Goal: Task Accomplishment & Management: Use online tool/utility

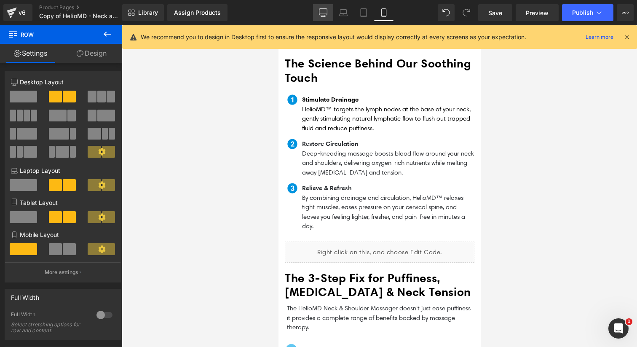
click at [328, 11] on link "Desktop" at bounding box center [323, 12] width 20 height 17
type input "1200"
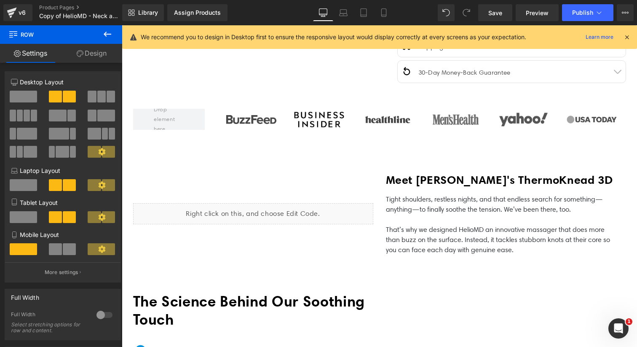
scroll to position [353, 0]
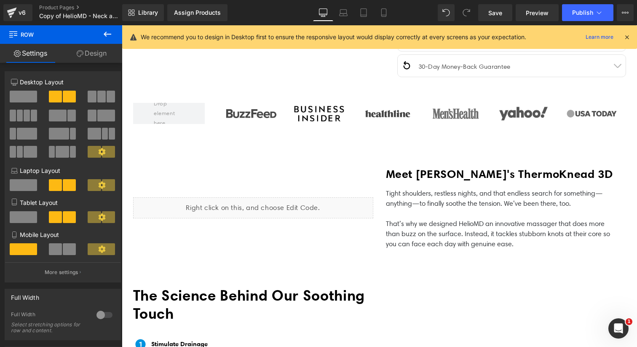
click at [294, 206] on div "Liquid" at bounding box center [253, 207] width 240 height 21
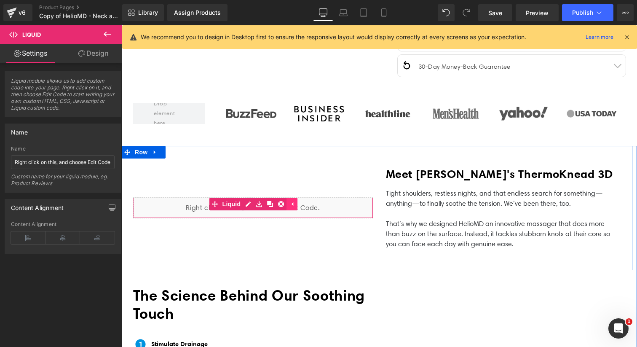
click at [294, 203] on icon at bounding box center [292, 203] width 6 height 6
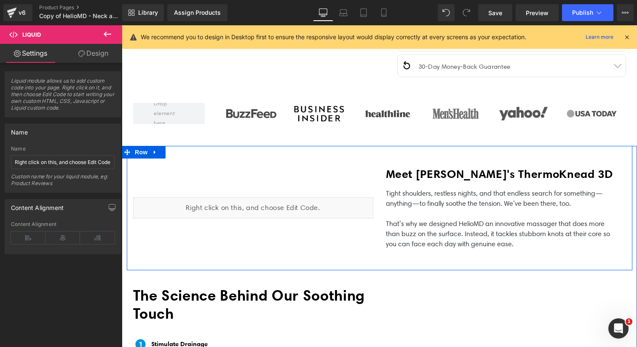
click at [269, 202] on div "Liquid" at bounding box center [253, 207] width 240 height 21
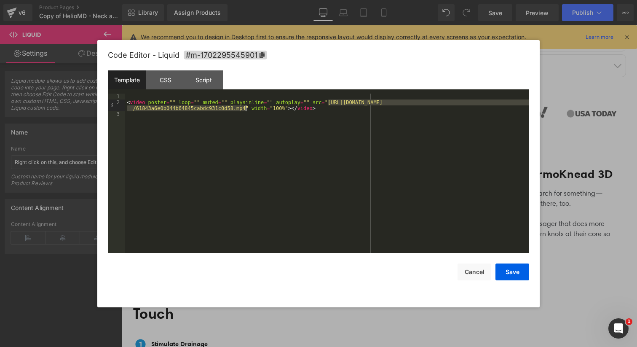
drag, startPoint x: 328, startPoint y: 103, endPoint x: 244, endPoint y: 110, distance: 84.1
click at [244, 110] on div "< video poster = "" loop = "" muted = "" playsinline = "" autoplay = "" src = "…" at bounding box center [327, 178] width 404 height 171
click at [517, 273] on button "Save" at bounding box center [512, 271] width 34 height 17
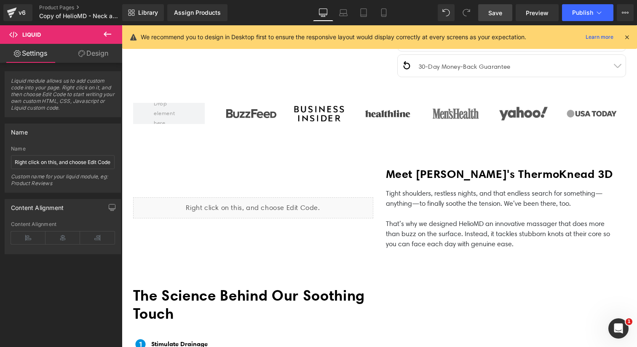
click at [499, 13] on span "Save" at bounding box center [495, 12] width 14 height 9
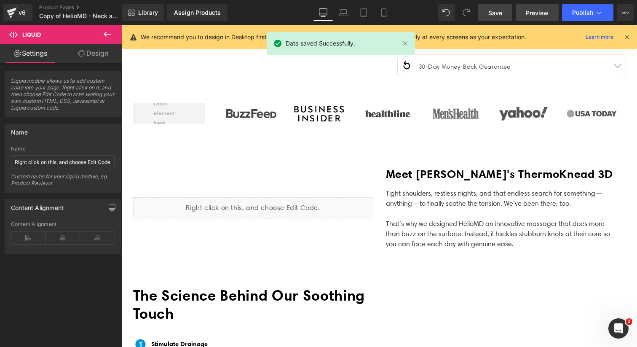
click at [540, 19] on link "Preview" at bounding box center [536, 12] width 43 height 17
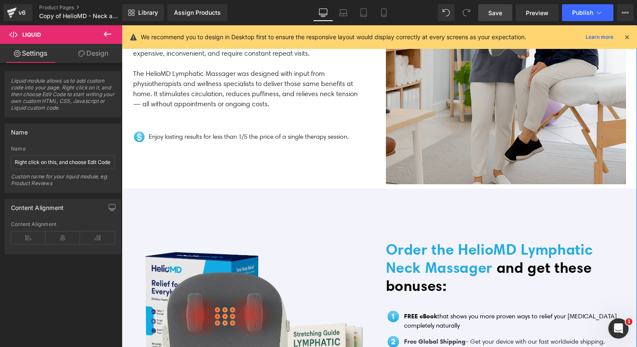
scroll to position [1549, 0]
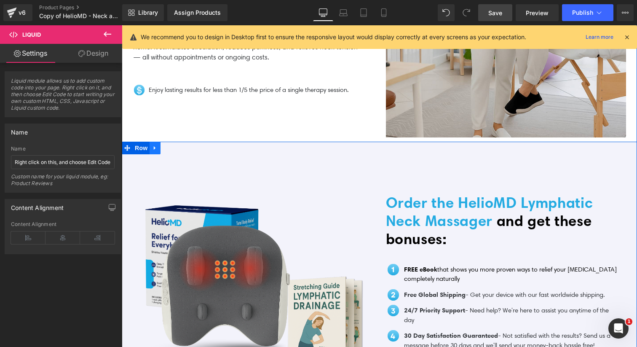
click at [156, 145] on icon at bounding box center [155, 148] width 6 height 6
click at [166, 145] on icon at bounding box center [166, 148] width 6 height 6
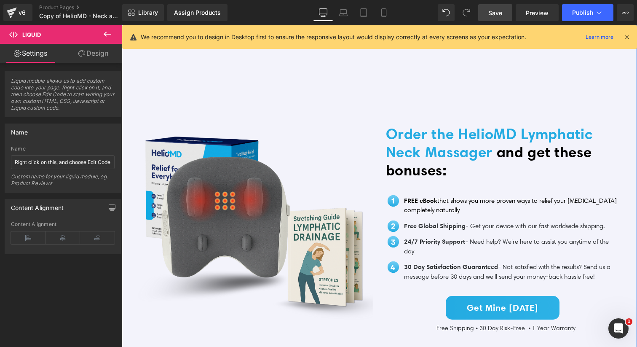
scroll to position [1868, 0]
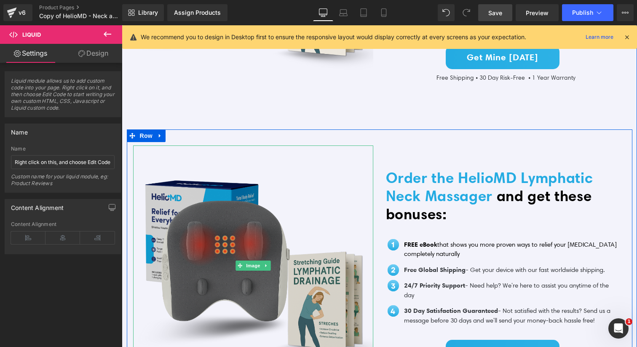
click at [262, 155] on img at bounding box center [253, 265] width 240 height 240
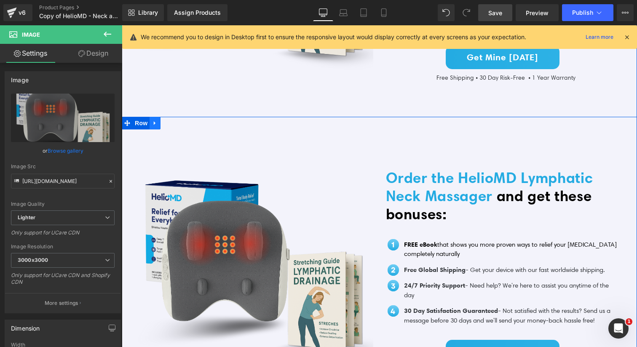
click at [157, 120] on icon at bounding box center [155, 123] width 6 height 6
click at [179, 120] on icon at bounding box center [177, 123] width 6 height 6
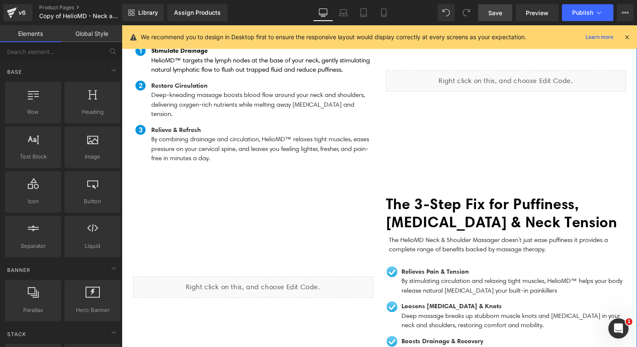
scroll to position [651, 0]
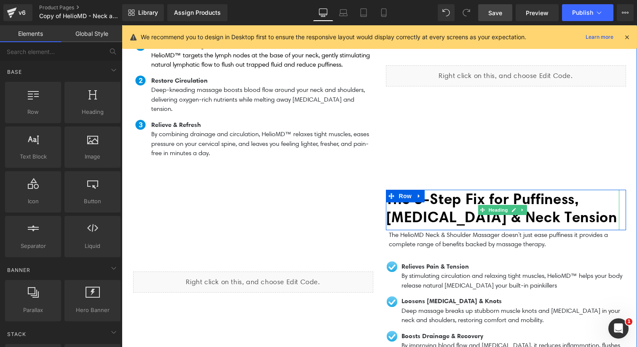
click at [436, 200] on b "The 3-Step Fix for Puffiness, [MEDICAL_DATA] & Neck Tension" at bounding box center [501, 207] width 231 height 36
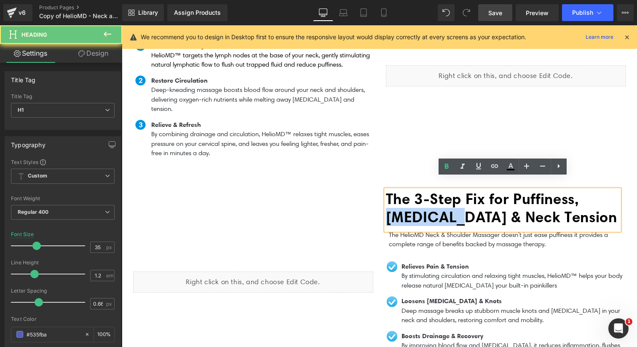
click at [436, 200] on b "The 3-Step Fix for Puffiness, [MEDICAL_DATA] & Neck Tension" at bounding box center [501, 207] width 231 height 36
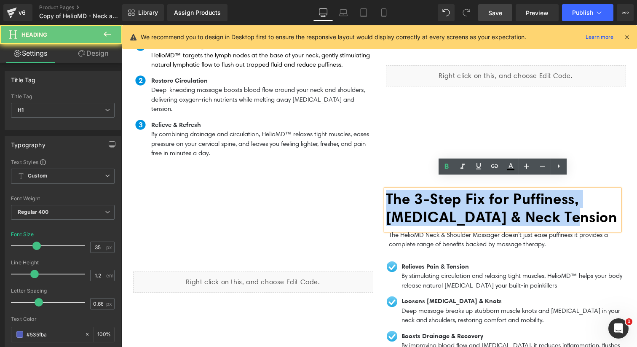
click at [436, 200] on b "The 3-Step Fix for Puffiness, [MEDICAL_DATA] & Neck Tension" at bounding box center [501, 207] width 231 height 36
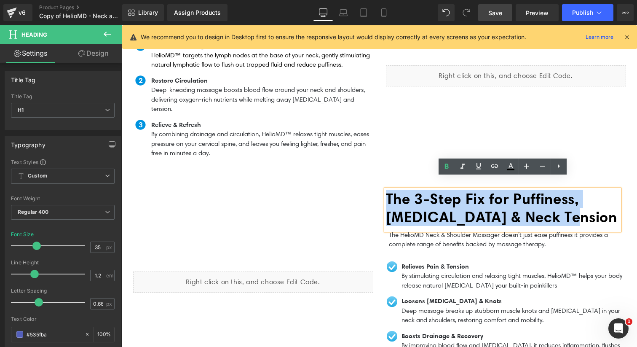
paste div
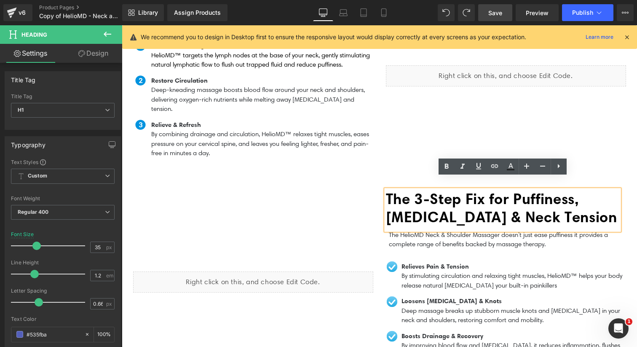
click at [450, 204] on b "The 3-Step Fix for Puffiness, [MEDICAL_DATA] & Neck Tension" at bounding box center [501, 207] width 231 height 36
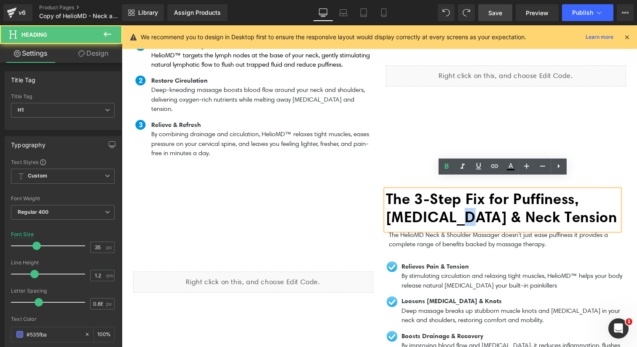
click at [450, 204] on b "The 3-Step Fix for Puffiness, [MEDICAL_DATA] & Neck Tension" at bounding box center [501, 207] width 231 height 36
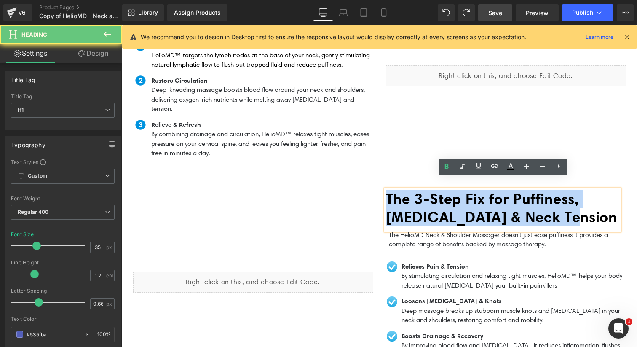
click at [450, 204] on b "The 3-Step Fix for Puffiness, [MEDICAL_DATA] & Neck Tension" at bounding box center [501, 207] width 231 height 36
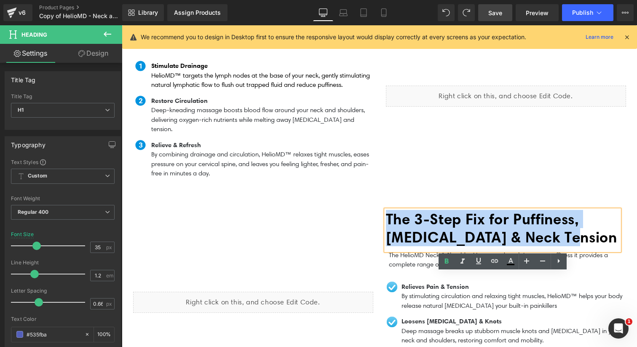
scroll to position [635, 0]
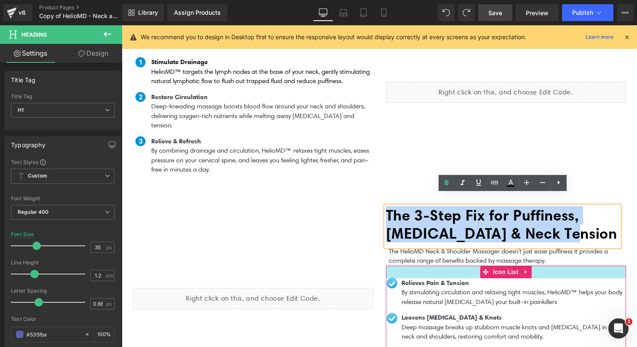
click at [423, 248] on p "The HelioMD Neck & Shoulder Massager doesn’t just ease puffiness it provides a …" at bounding box center [507, 255] width 237 height 19
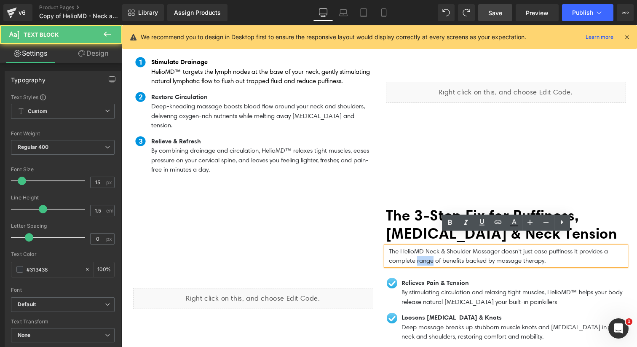
click at [423, 248] on p "The HelioMD Neck & Shoulder Massager doesn’t just ease puffiness it provides a …" at bounding box center [507, 255] width 237 height 19
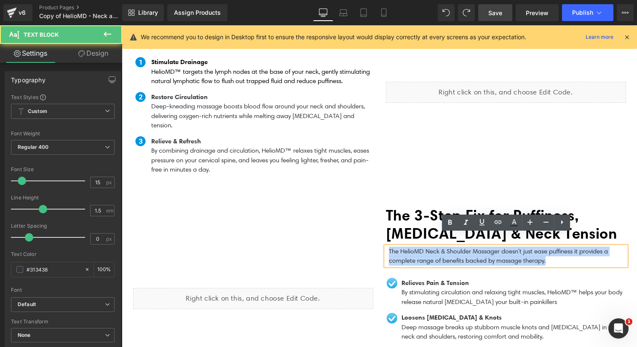
click at [423, 248] on p "The HelioMD Neck & Shoulder Massager doesn’t just ease puffiness it provides a …" at bounding box center [507, 255] width 237 height 19
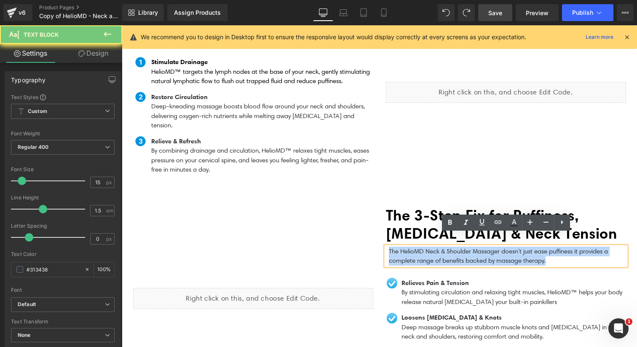
click at [423, 248] on p "The HelioMD Neck & Shoulder Massager doesn’t just ease puffiness it provides a …" at bounding box center [507, 255] width 237 height 19
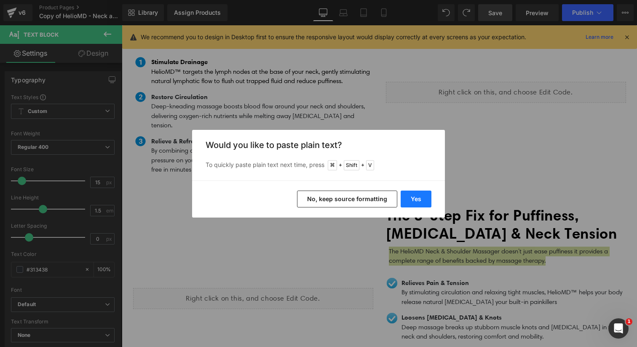
click at [416, 199] on button "Yes" at bounding box center [415, 198] width 31 height 17
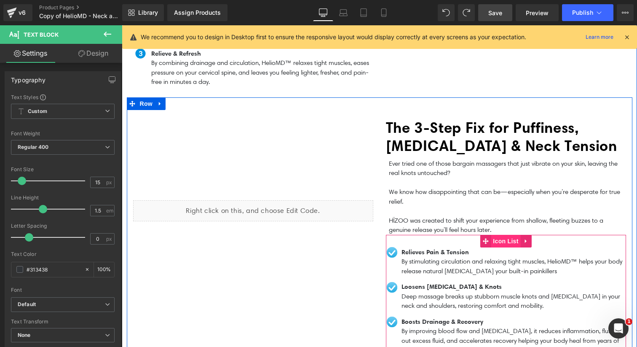
scroll to position [826, 0]
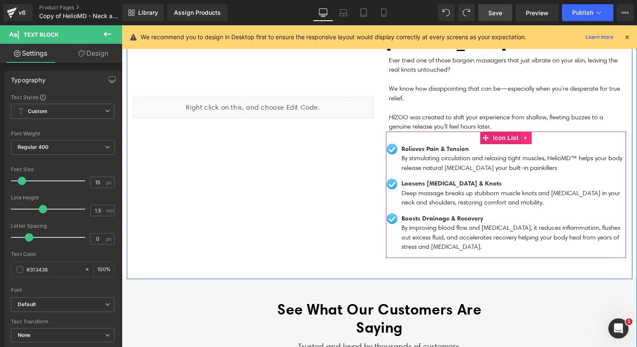
click at [529, 131] on link at bounding box center [525, 137] width 11 height 13
click at [526, 131] on link at bounding box center [531, 137] width 11 height 13
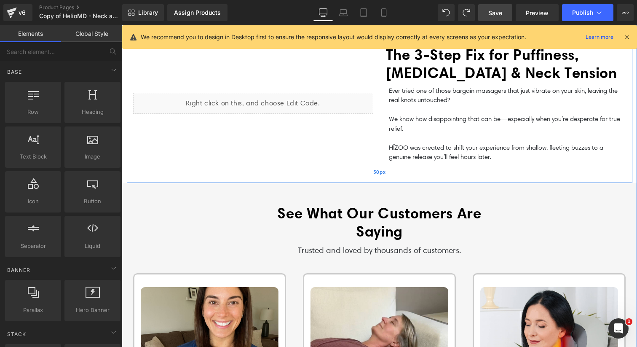
scroll to position [783, 0]
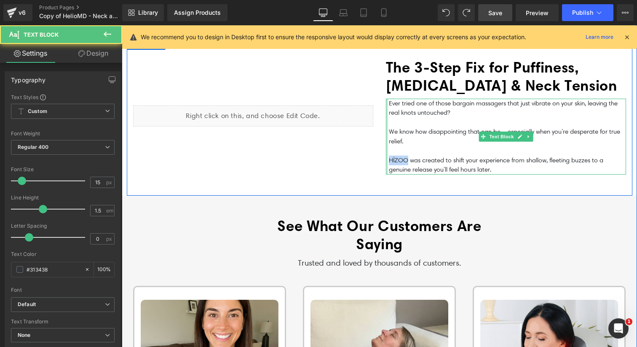
drag, startPoint x: 409, startPoint y: 147, endPoint x: 386, endPoint y: 146, distance: 23.6
click at [386, 146] on div "Ever tried one of those bargain massagers that just vibrate on your skin, leavi…" at bounding box center [506, 137] width 240 height 76
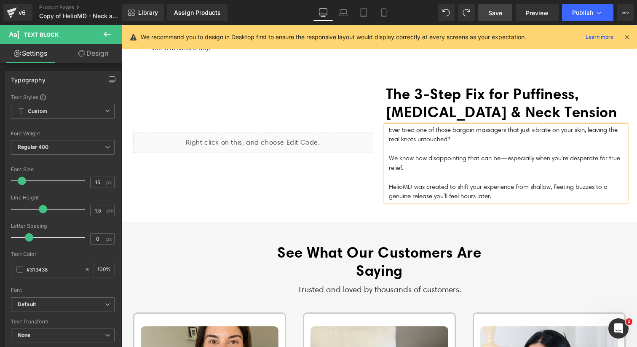
scroll to position [756, 0]
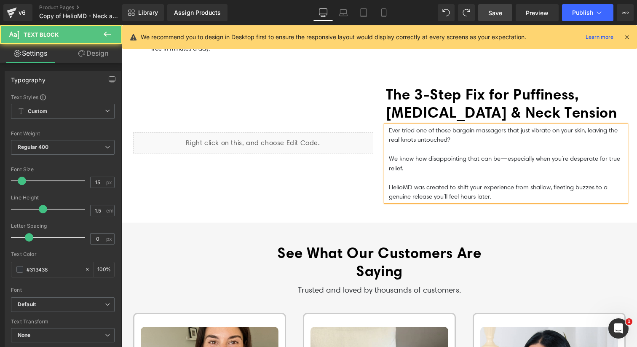
click at [413, 173] on p at bounding box center [507, 178] width 237 height 10
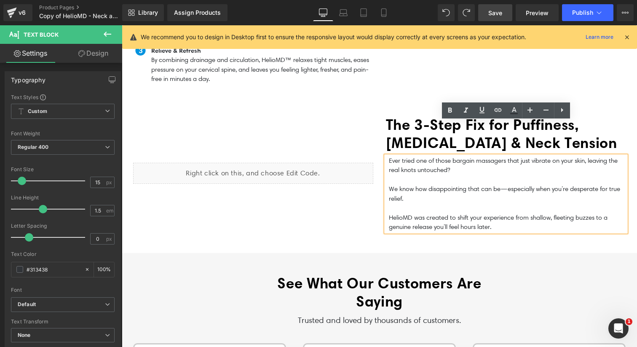
scroll to position [720, 0]
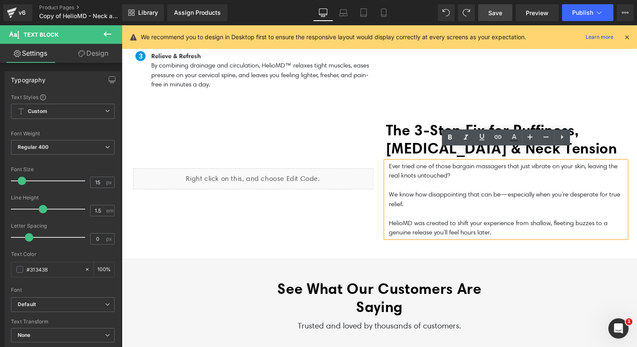
click at [417, 132] on b "The 3-Step Fix for Puffiness, [MEDICAL_DATA] & Neck Tension" at bounding box center [501, 139] width 231 height 36
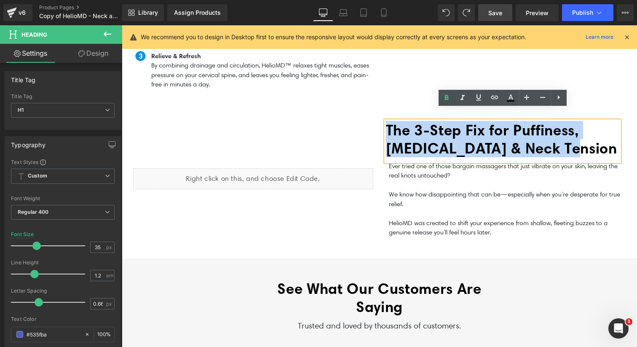
drag, startPoint x: 578, startPoint y: 135, endPoint x: 388, endPoint y: 118, distance: 190.2
click at [388, 121] on h1 "The 3-Step Fix for Puffiness, [MEDICAL_DATA] & Neck Tension" at bounding box center [502, 139] width 233 height 36
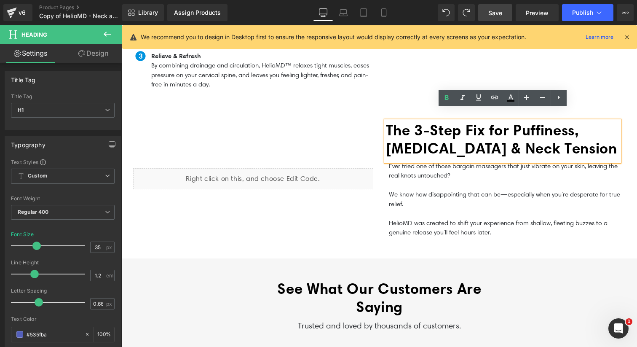
scroll to position [729, 0]
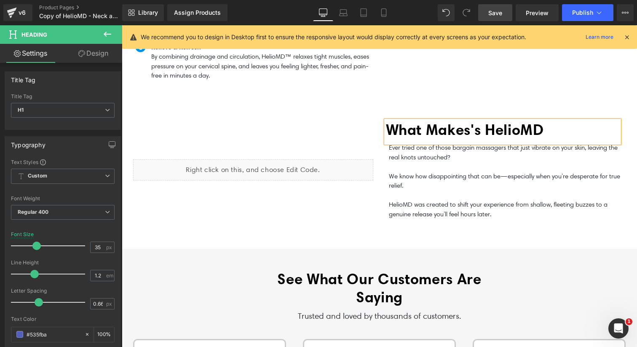
click at [415, 120] on b "What Makes's HelioMD" at bounding box center [465, 129] width 158 height 18
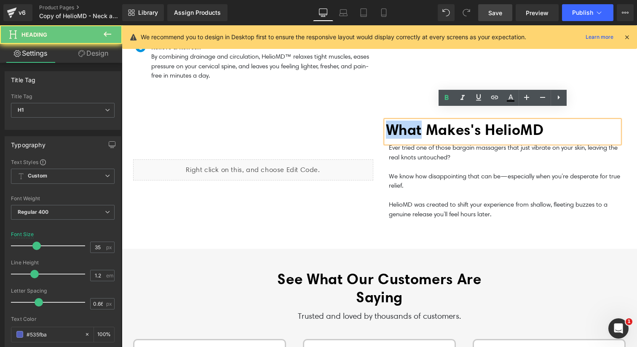
click at [415, 120] on b "What Makes's HelioMD" at bounding box center [465, 129] width 158 height 18
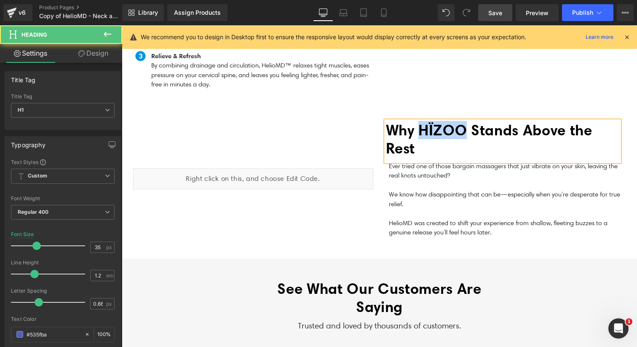
drag, startPoint x: 468, startPoint y: 118, endPoint x: 421, endPoint y: 117, distance: 46.7
click at [421, 121] on b "Why HÏZOO Stands Above the Rest" at bounding box center [489, 139] width 206 height 36
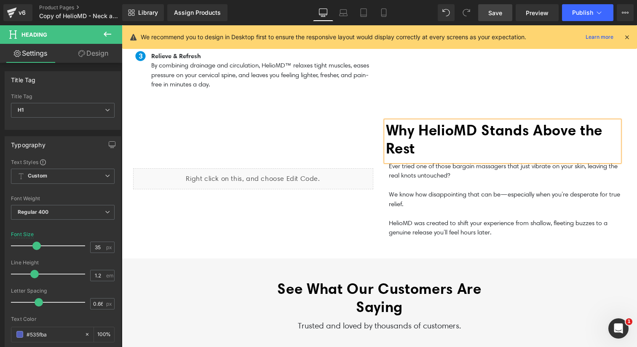
click at [405, 131] on b "Why HelioMD Stands Above the Rest" at bounding box center [494, 139] width 216 height 36
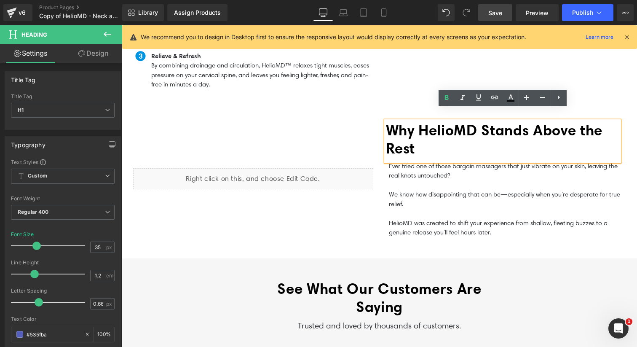
click at [364, 100] on div "Liquid Why HelioMD Stands Above the Rest Heading Row Ever tried one of those ba…" at bounding box center [379, 179] width 505 height 158
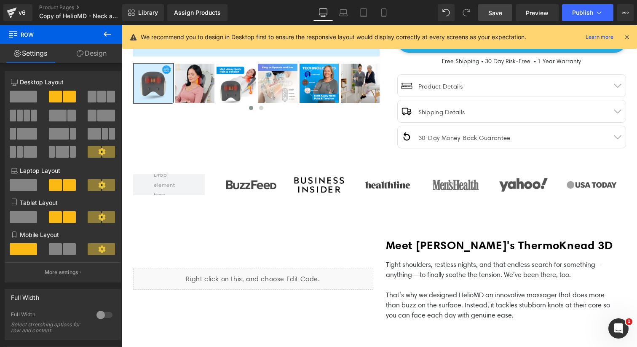
scroll to position [373, 0]
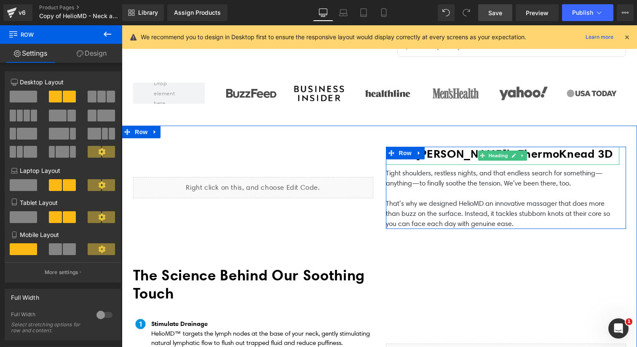
click at [445, 152] on b "Meet [PERSON_NAME]'s ThermoKnead 3D" at bounding box center [499, 154] width 227 height 14
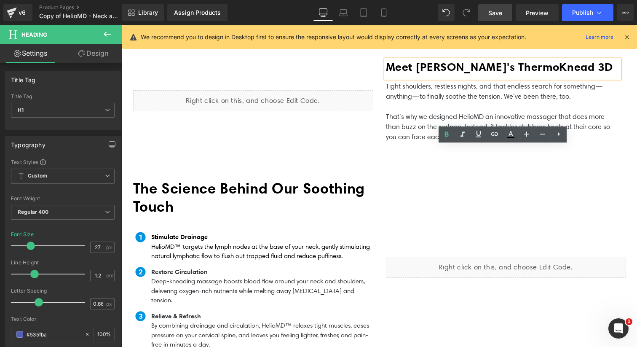
scroll to position [467, 0]
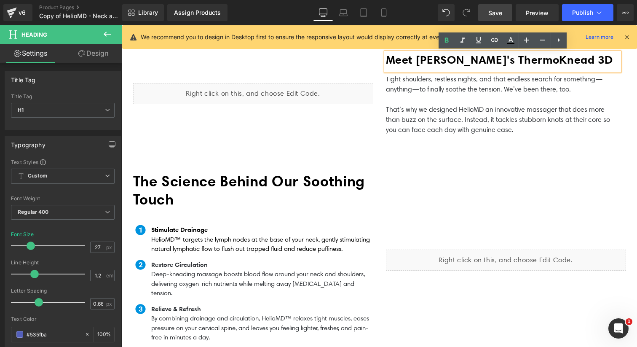
click at [235, 190] on span "Heading" at bounding box center [223, 192] width 23 height 10
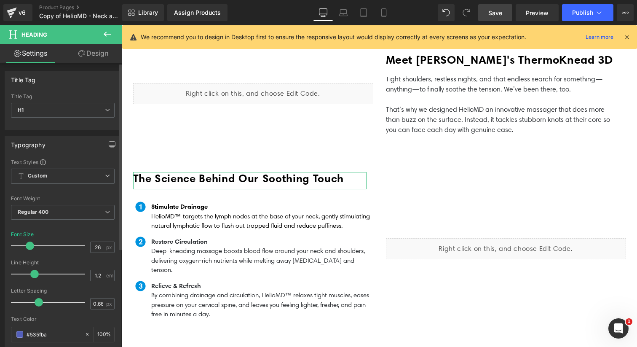
type input "27"
drag, startPoint x: 35, startPoint y: 245, endPoint x: 29, endPoint y: 246, distance: 6.0
click at [29, 246] on span at bounding box center [31, 245] width 8 height 8
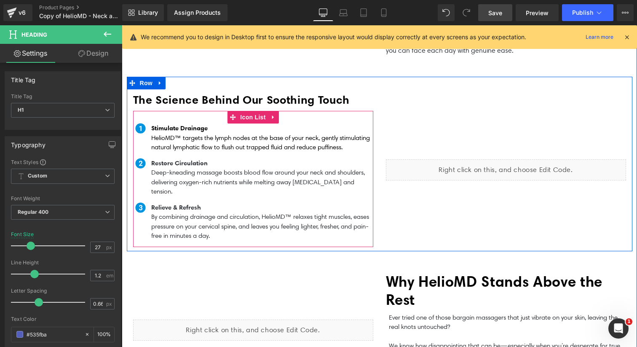
scroll to position [549, 0]
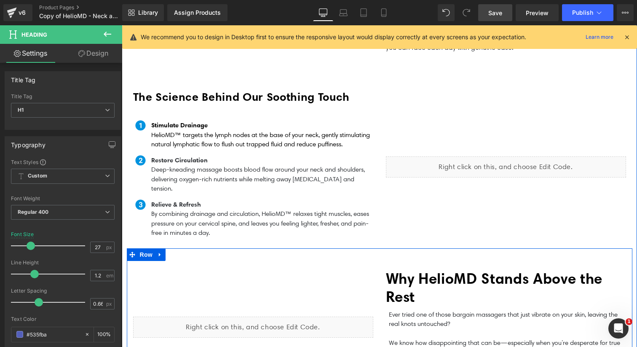
click at [416, 273] on icon at bounding box center [416, 275] width 5 height 5
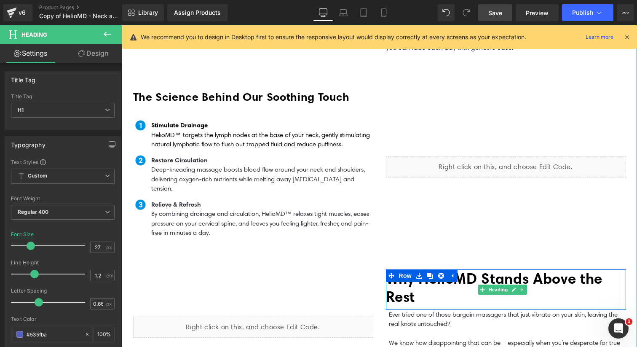
click at [416, 283] on b "Why HelioMD Stands Above the Rest" at bounding box center [494, 287] width 216 height 36
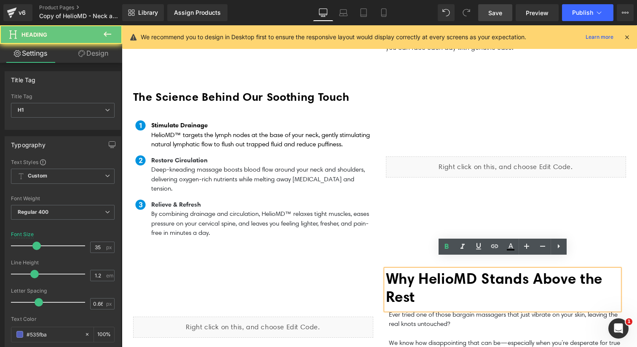
click at [416, 283] on b "Why HelioMD Stands Above the Rest" at bounding box center [494, 287] width 216 height 36
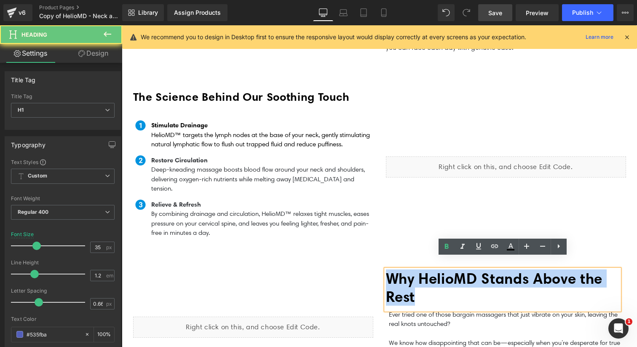
click at [416, 283] on b "Why HelioMD Stands Above the Rest" at bounding box center [494, 287] width 216 height 36
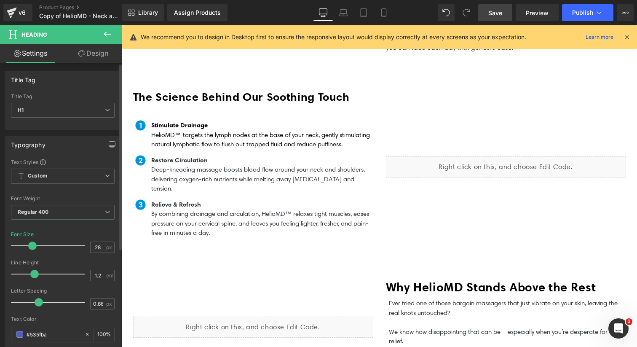
type input "27"
drag, startPoint x: 36, startPoint y: 246, endPoint x: 30, endPoint y: 246, distance: 5.9
click at [30, 246] on span at bounding box center [31, 245] width 8 height 8
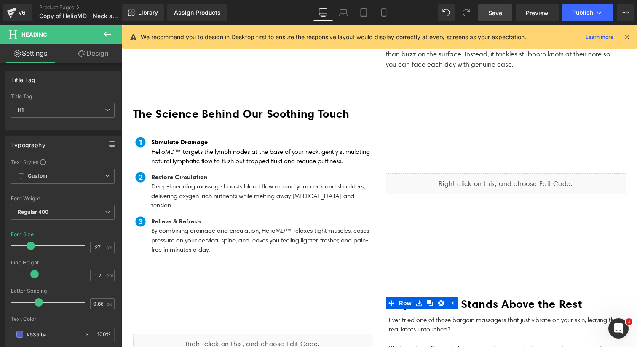
scroll to position [548, 0]
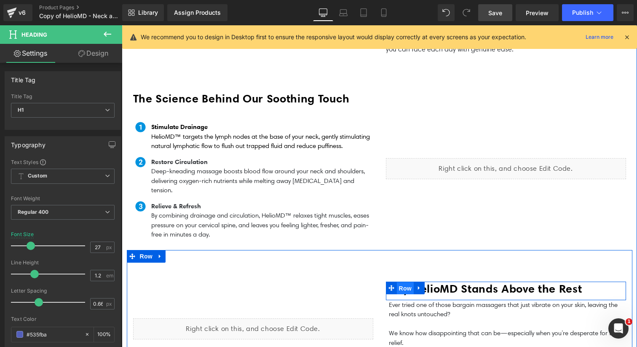
click at [407, 282] on span "Row" at bounding box center [405, 288] width 17 height 13
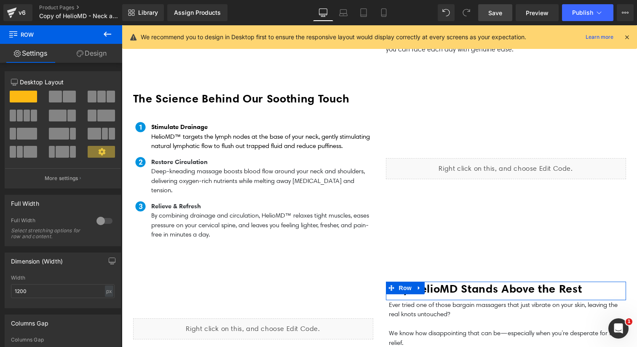
click at [103, 59] on link "Design" at bounding box center [91, 53] width 61 height 19
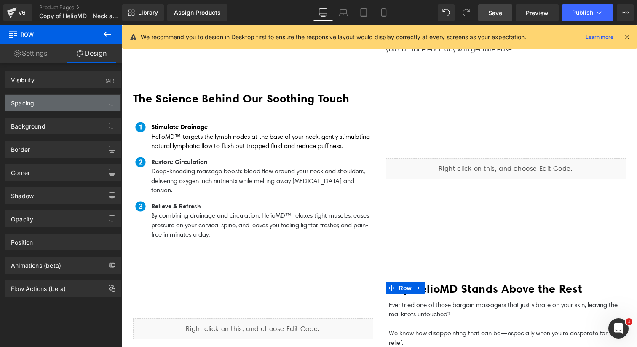
click at [59, 97] on div "Spacing" at bounding box center [62, 103] width 115 height 16
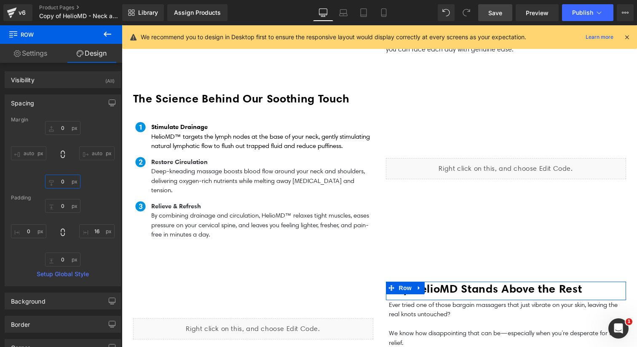
click at [65, 179] on input "0" at bounding box center [62, 181] width 35 height 14
click at [60, 255] on input "0" at bounding box center [62, 259] width 35 height 14
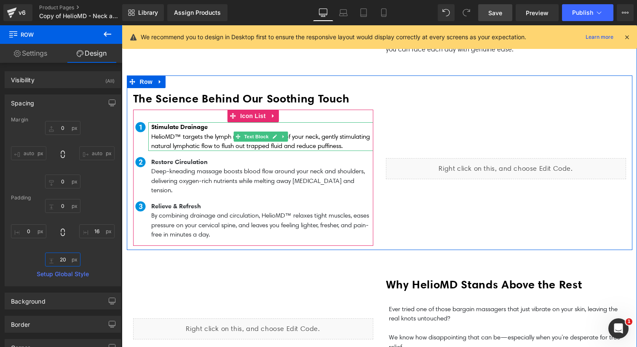
type input "2"
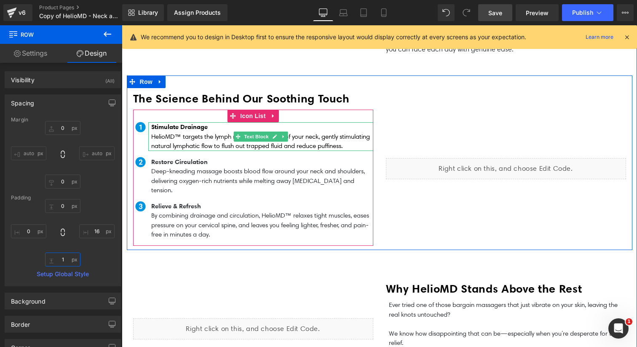
type input "10"
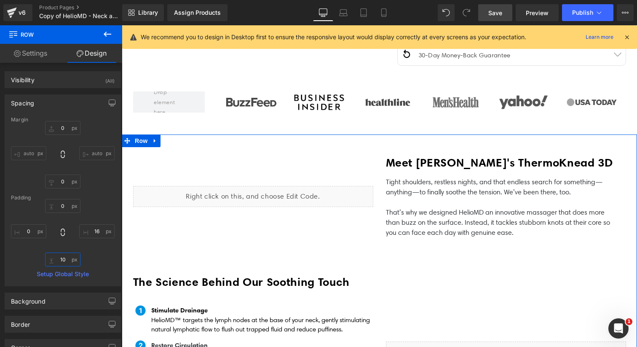
scroll to position [332, 0]
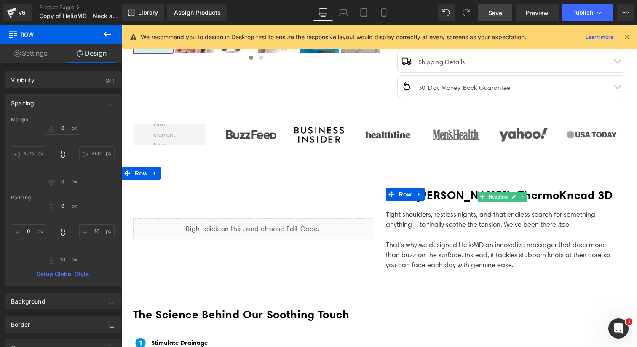
click at [454, 196] on b "Meet [PERSON_NAME]'s ThermoKnead 3D" at bounding box center [499, 195] width 227 height 14
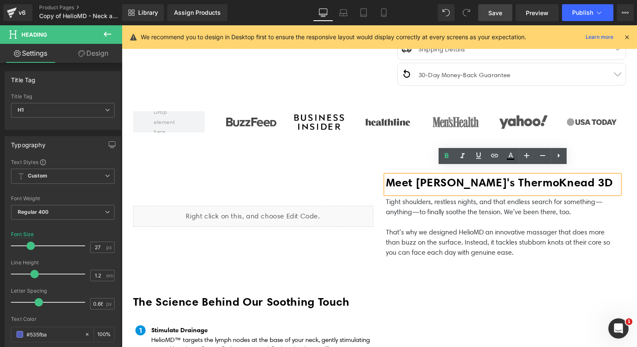
scroll to position [341, 0]
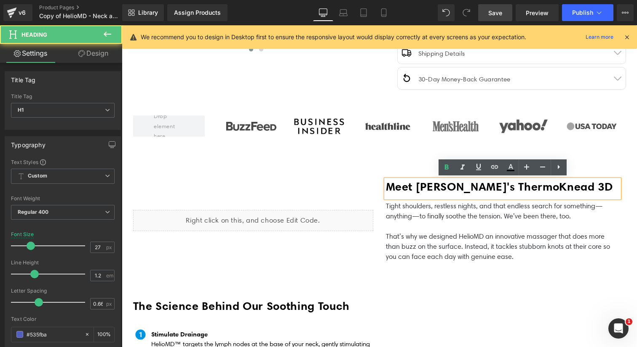
drag, startPoint x: 586, startPoint y: 189, endPoint x: 581, endPoint y: 187, distance: 4.4
click at [582, 188] on h1 "Meet [PERSON_NAME]'s ThermoKnead 3D" at bounding box center [502, 186] width 233 height 14
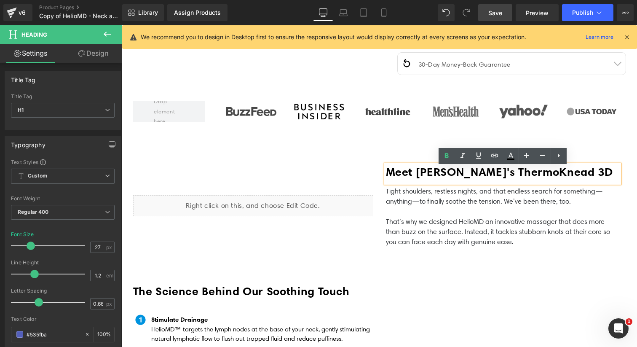
scroll to position [356, 0]
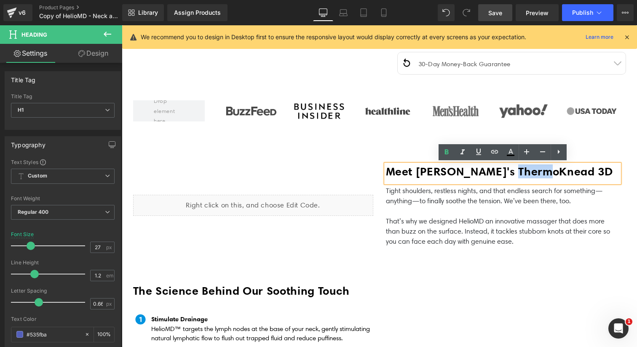
drag, startPoint x: 557, startPoint y: 172, endPoint x: 520, endPoint y: 171, distance: 37.1
click at [520, 171] on b "Meet [PERSON_NAME]'s ThermoKnead 3D" at bounding box center [499, 171] width 227 height 14
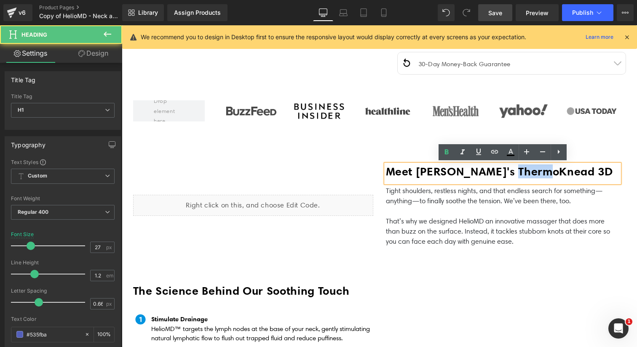
click at [517, 170] on b "Meet [PERSON_NAME]'s ThermoKnead 3D" at bounding box center [499, 171] width 227 height 14
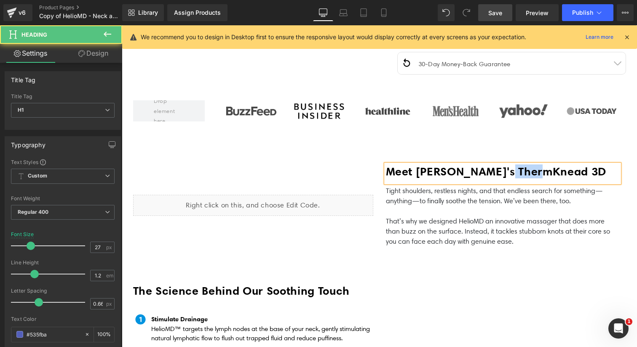
drag, startPoint x: 546, startPoint y: 169, endPoint x: 514, endPoint y: 169, distance: 32.4
click at [514, 169] on b "Meet [PERSON_NAME]'s ThermKnead 3D" at bounding box center [496, 171] width 220 height 14
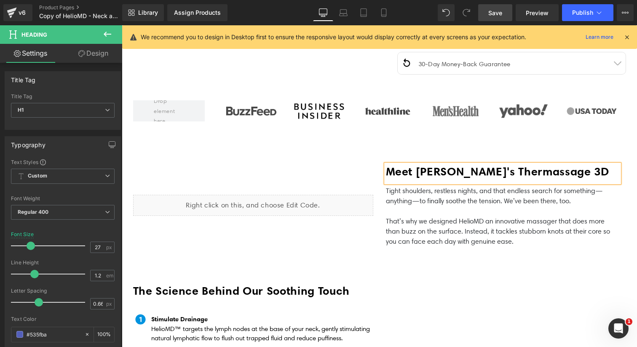
click at [508, 178] on div "Meet [PERSON_NAME]'s Thermassage 3D" at bounding box center [502, 173] width 233 height 18
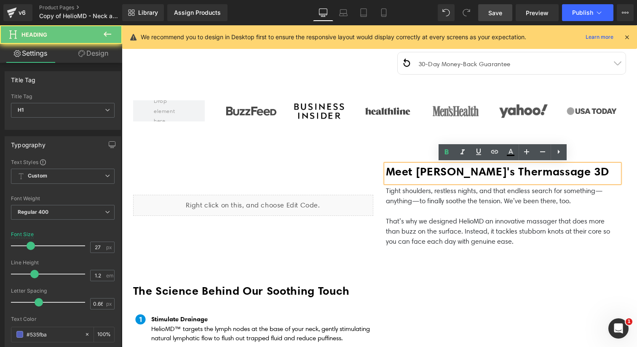
click at [511, 173] on b "Meet [PERSON_NAME]'s Thermassage 3D" at bounding box center [497, 171] width 223 height 14
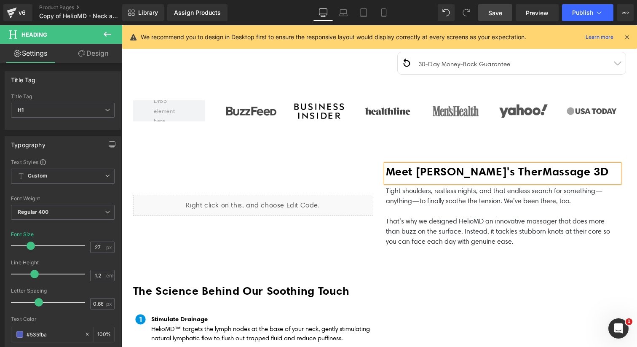
click at [560, 150] on div "Liquid Meet [PERSON_NAME]'s TherMassage 3D Heading Tight shoulders, restless ni…" at bounding box center [379, 205] width 505 height 124
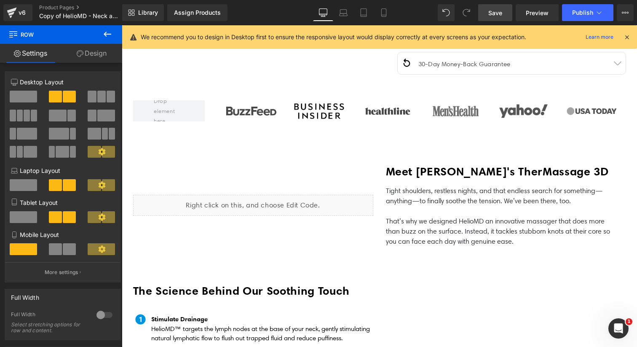
click at [559, 172] on b "Meet [PERSON_NAME]'s TherMassage 3D" at bounding box center [497, 171] width 223 height 14
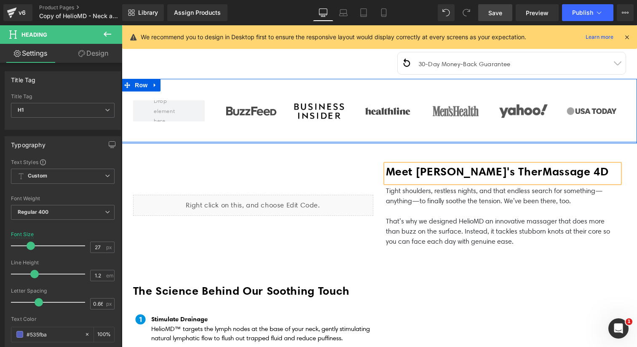
click at [620, 141] on div at bounding box center [379, 142] width 515 height 2
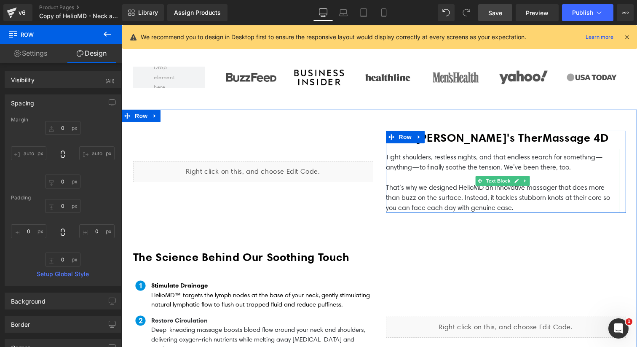
scroll to position [400, 0]
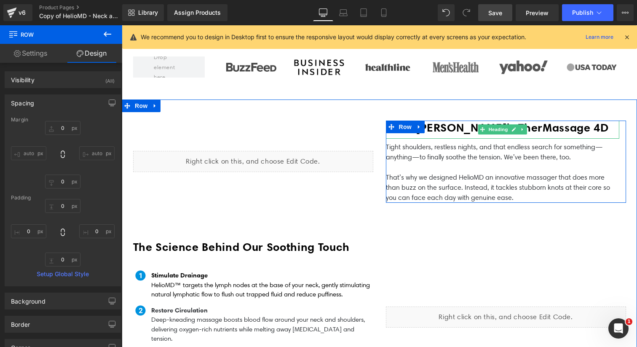
click at [468, 127] on b "Meet [PERSON_NAME]'s TherMassage 4D" at bounding box center [497, 127] width 223 height 14
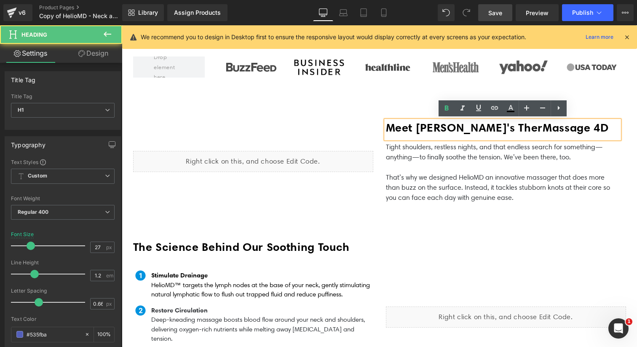
click at [471, 128] on b "Meet [PERSON_NAME]'s TherMassage 4D" at bounding box center [497, 127] width 223 height 14
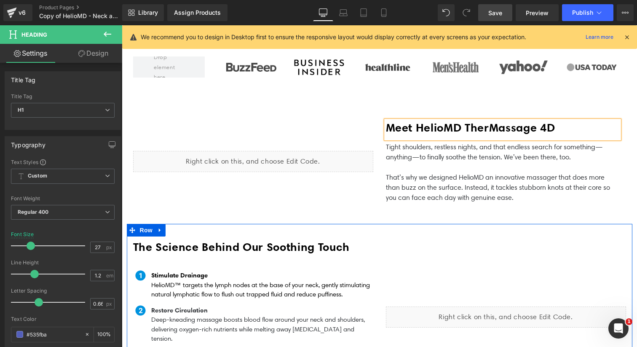
click at [408, 272] on div "Liquid" at bounding box center [505, 317] width 253 height 154
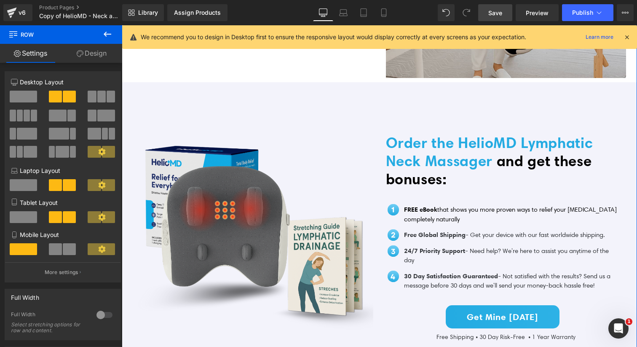
scroll to position [1524, 0]
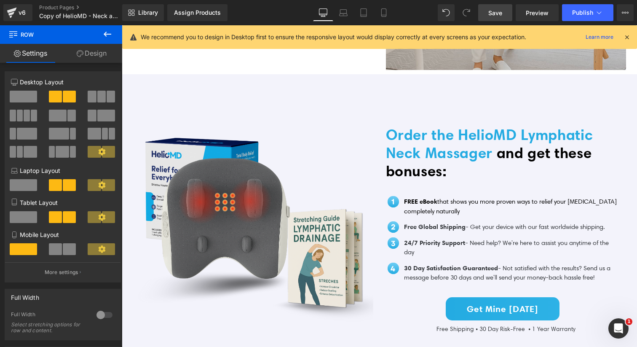
click at [502, 13] on span "Save" at bounding box center [495, 12] width 14 height 9
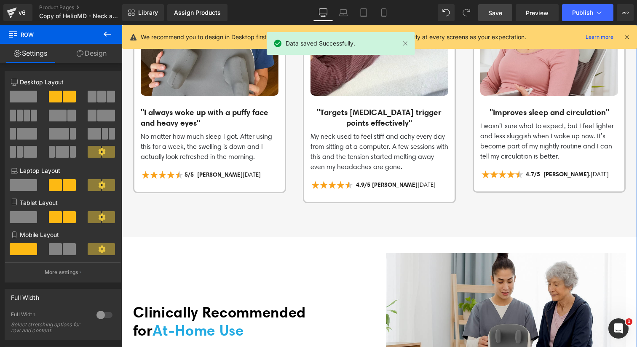
scroll to position [728, 0]
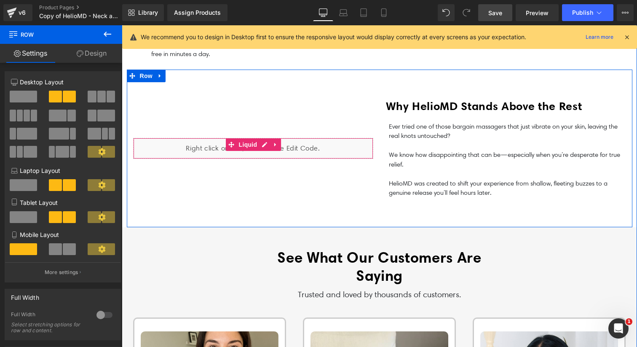
click at [330, 138] on div "Liquid" at bounding box center [253, 148] width 240 height 21
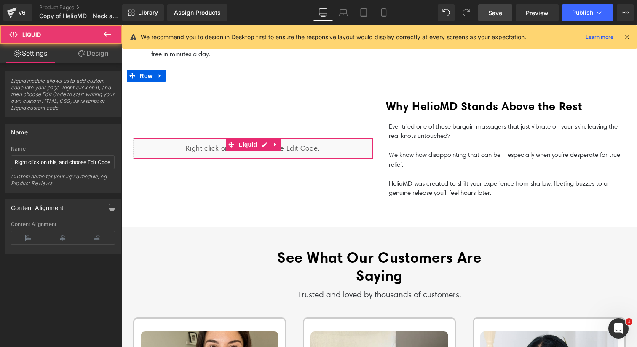
click at [330, 138] on div "Liquid" at bounding box center [253, 148] width 240 height 21
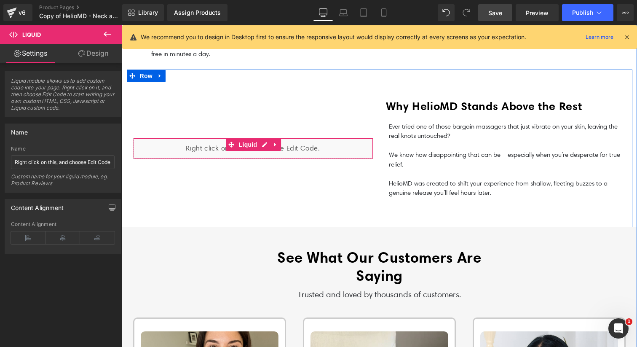
click at [261, 138] on div "Liquid" at bounding box center [253, 148] width 240 height 21
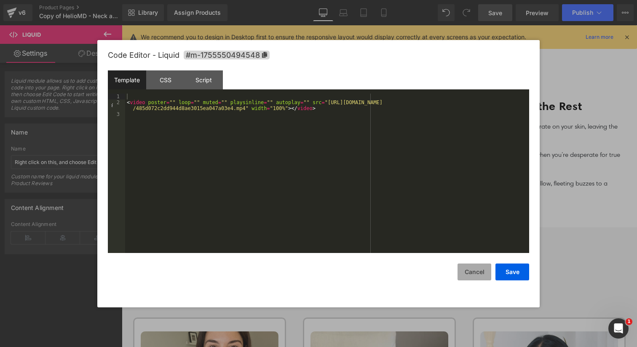
click at [488, 274] on button "Cancel" at bounding box center [474, 271] width 34 height 17
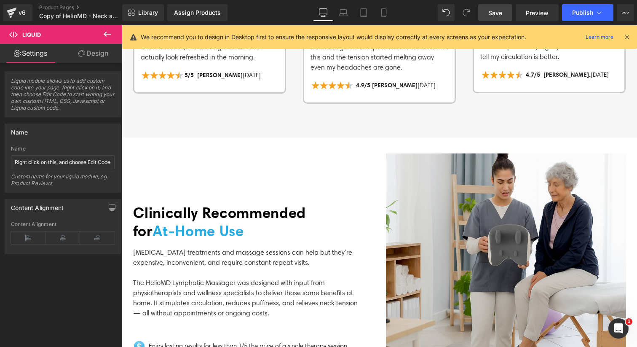
scroll to position [1199, 0]
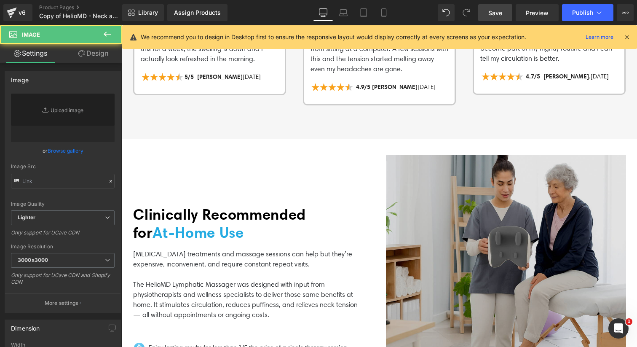
type input "[URL][DOMAIN_NAME]"
click at [437, 232] on img at bounding box center [506, 275] width 240 height 240
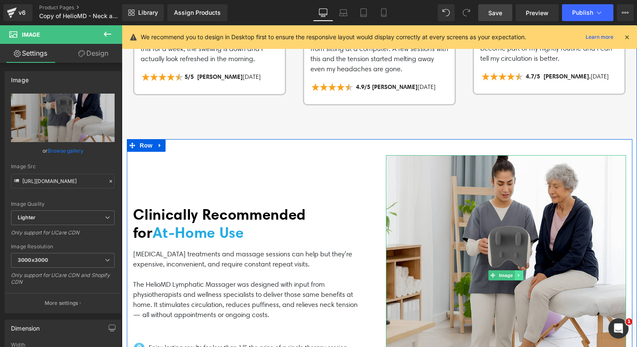
click at [519, 272] on icon at bounding box center [518, 274] width 5 height 5
click at [513, 272] on icon at bounding box center [514, 274] width 5 height 5
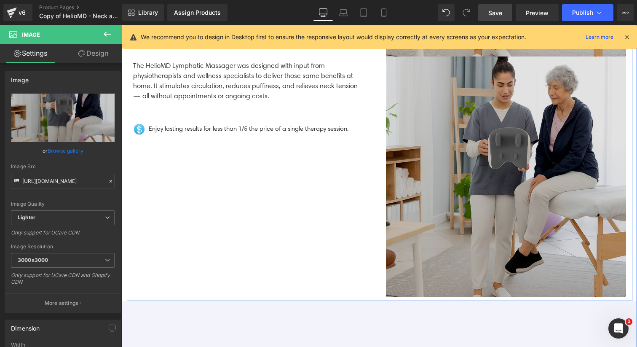
scroll to position [1522, 0]
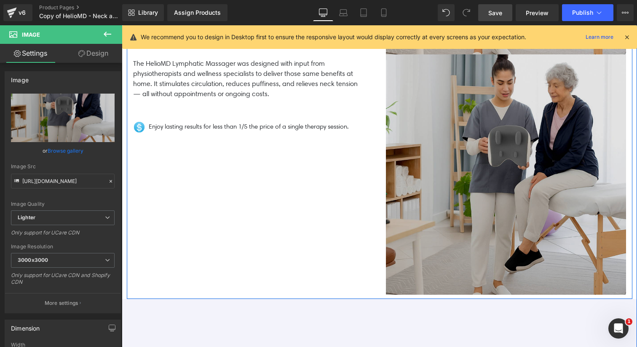
click at [465, 178] on img at bounding box center [506, 174] width 240 height 240
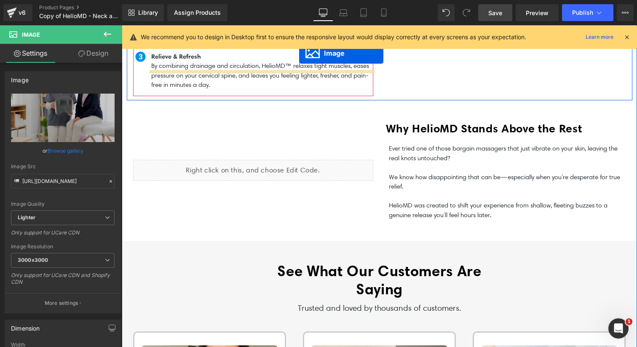
scroll to position [647, 0]
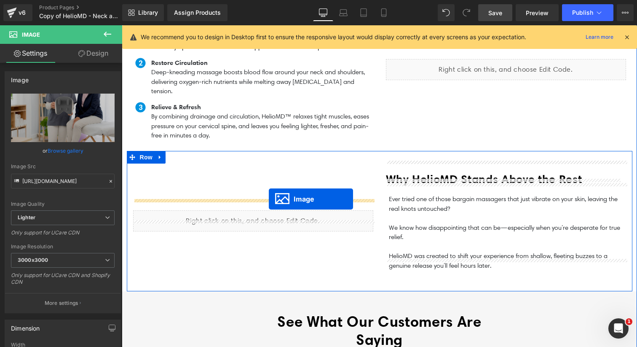
drag, startPoint x: 490, startPoint y: 159, endPoint x: 268, endPoint y: 198, distance: 224.9
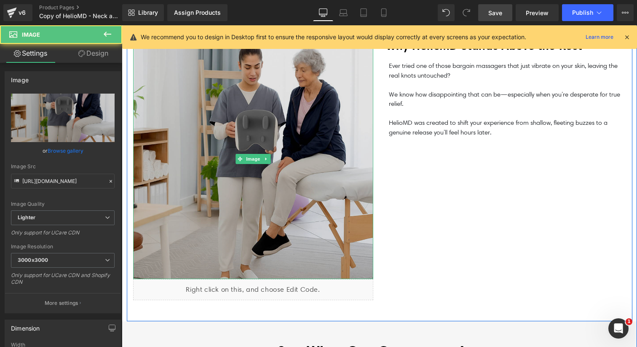
scroll to position [837, 0]
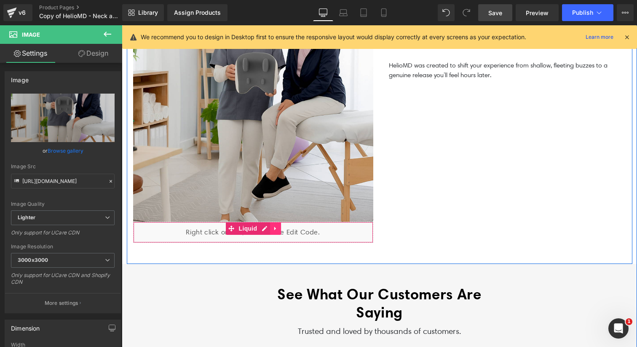
click at [274, 221] on div "Liquid" at bounding box center [253, 231] width 240 height 21
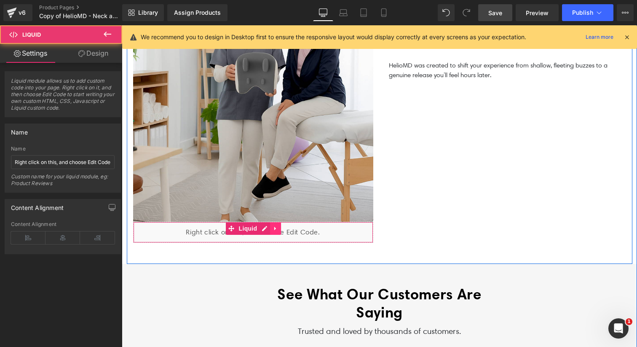
click at [277, 225] on icon at bounding box center [275, 228] width 6 height 6
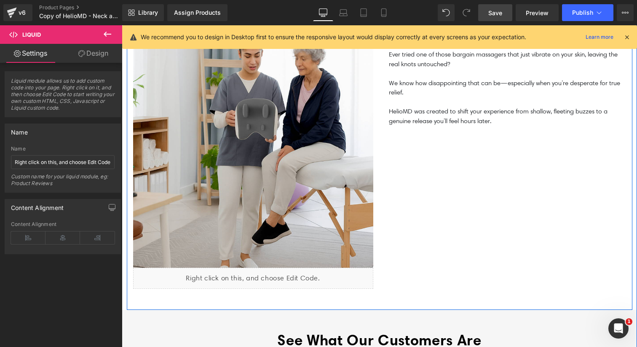
scroll to position [792, 0]
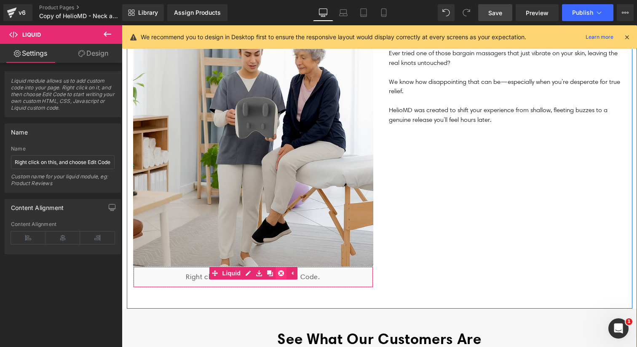
click at [282, 269] on icon at bounding box center [281, 272] width 6 height 6
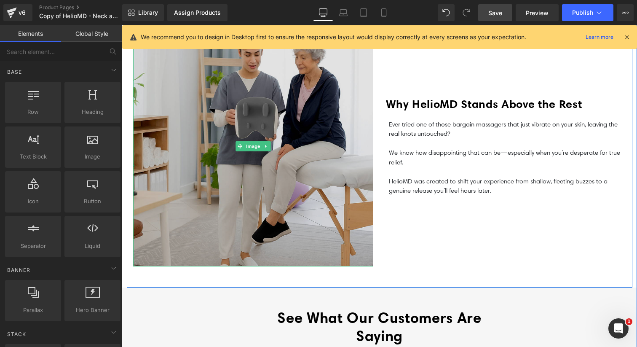
click at [282, 189] on img at bounding box center [253, 146] width 240 height 240
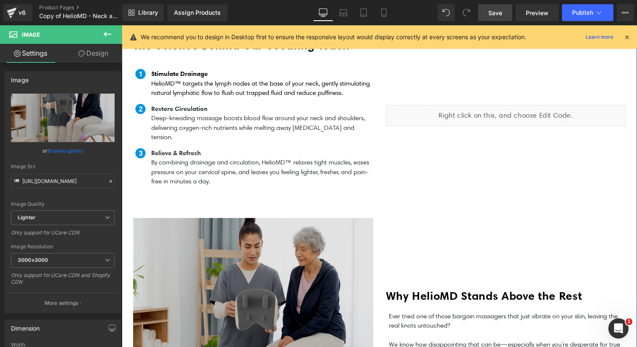
scroll to position [602, 0]
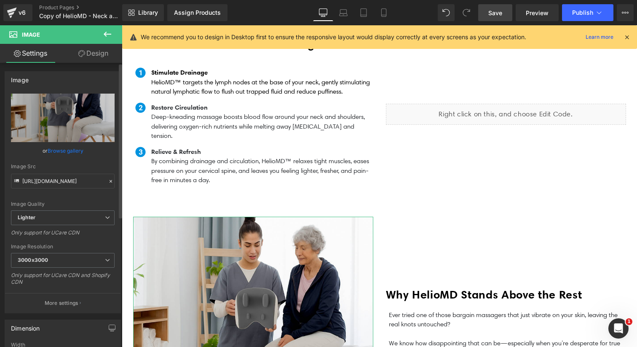
click at [80, 150] on link "Browse gallery" at bounding box center [66, 150] width 36 height 15
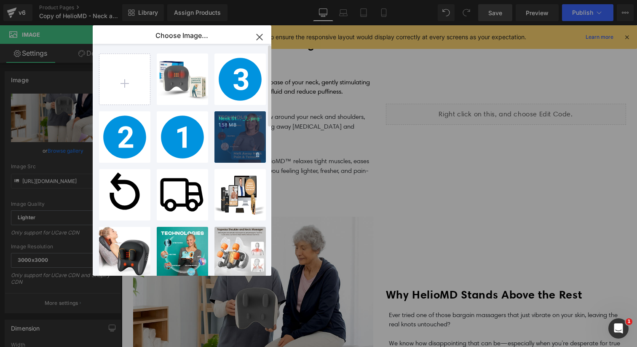
click at [236, 148] on div "Neck St... _7_.png 1.58 MB" at bounding box center [239, 136] width 51 height 51
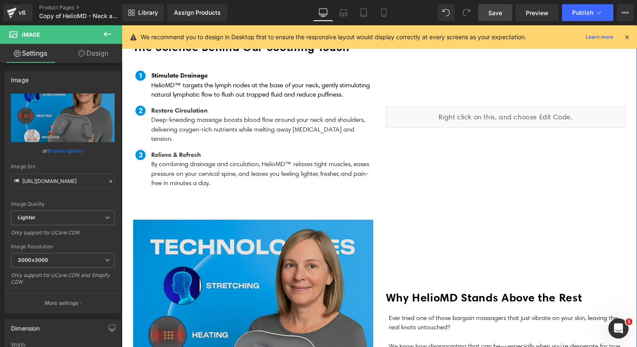
scroll to position [608, 0]
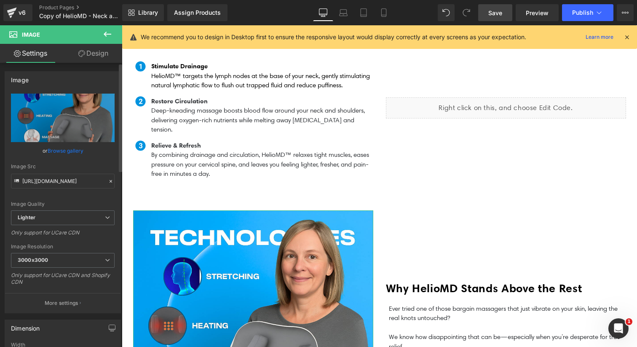
click at [75, 151] on link "Browse gallery" at bounding box center [66, 150] width 36 height 15
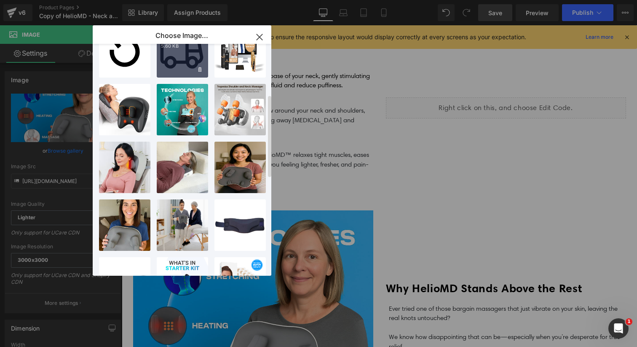
scroll to position [142, 0]
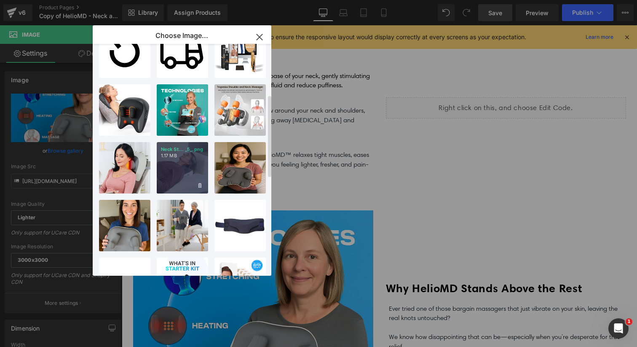
click at [170, 173] on div "Neck St... _5_.png 1.17 MB" at bounding box center [182, 167] width 51 height 51
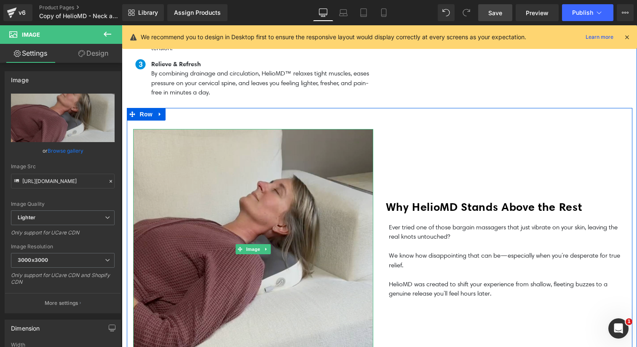
scroll to position [713, 0]
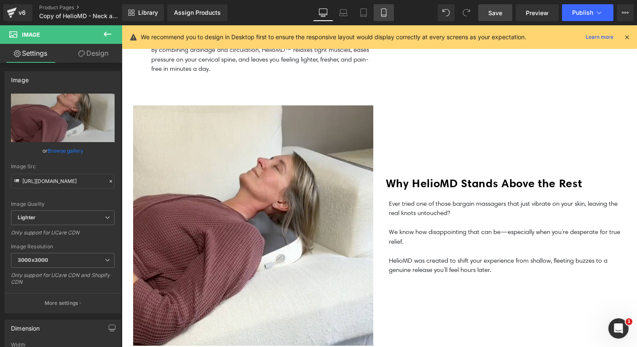
click at [380, 18] on link "Mobile" at bounding box center [383, 12] width 20 height 17
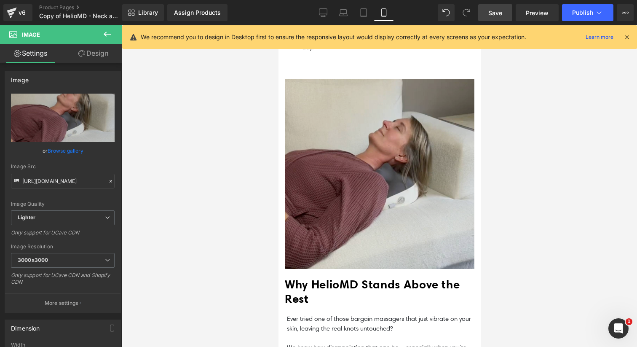
scroll to position [1123, 0]
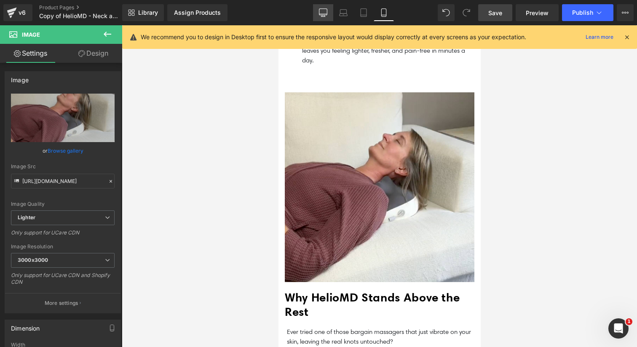
click at [323, 7] on link "Desktop" at bounding box center [323, 12] width 20 height 17
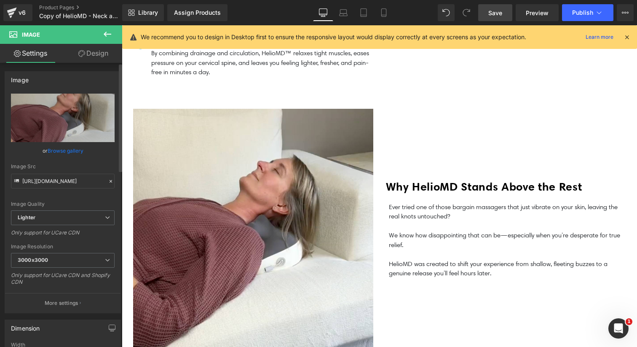
scroll to position [712, 0]
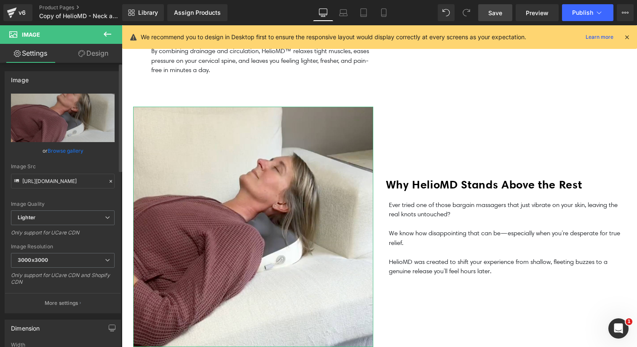
click at [65, 147] on link "Browse gallery" at bounding box center [66, 150] width 36 height 15
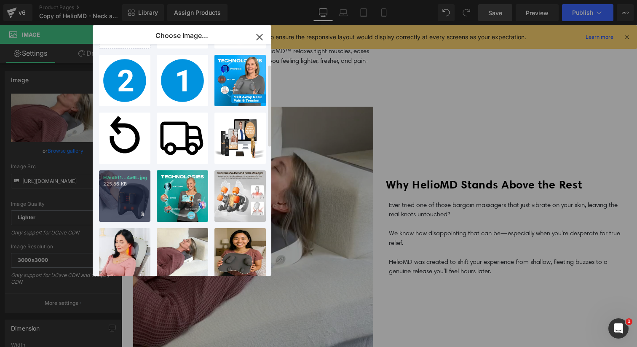
scroll to position [57, 0]
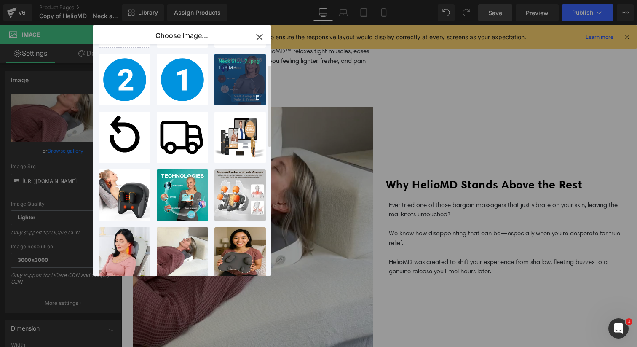
click at [236, 77] on div "Neck St... _7_.png 1.58 MB" at bounding box center [239, 79] width 51 height 51
type input "[URL][DOMAIN_NAME]"
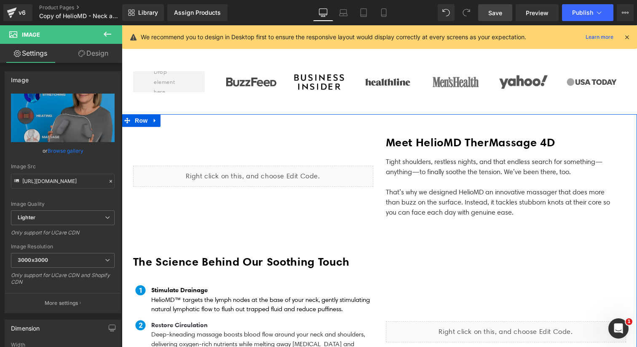
scroll to position [376, 0]
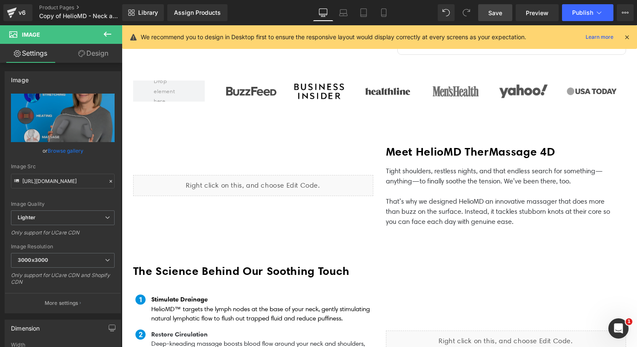
click at [507, 14] on link "Save" at bounding box center [495, 12] width 34 height 17
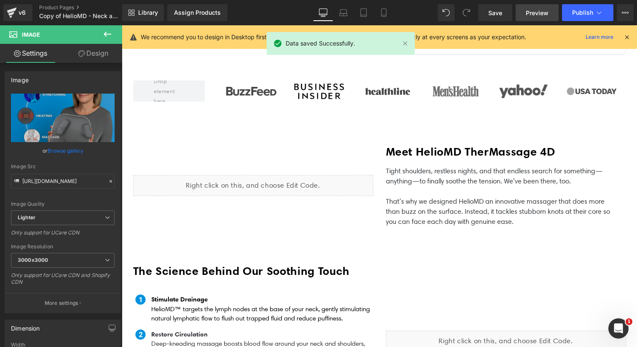
click at [532, 16] on span "Preview" at bounding box center [536, 12] width 23 height 9
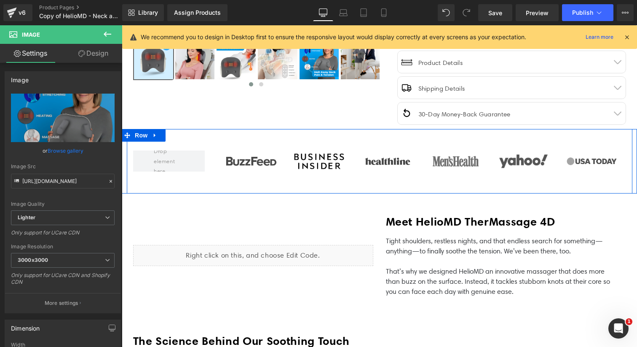
scroll to position [0, 0]
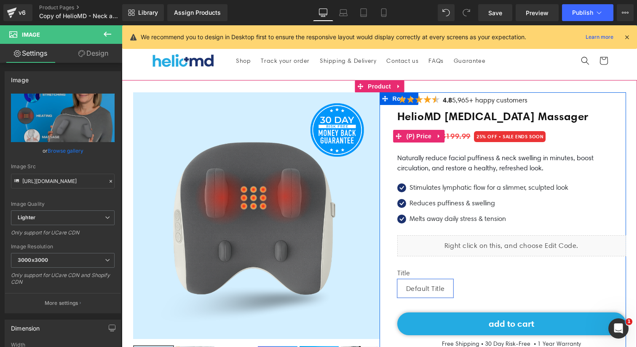
click at [448, 135] on span "$199.99" at bounding box center [455, 135] width 29 height 13
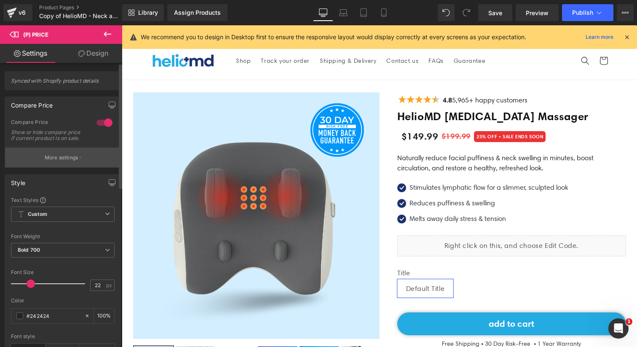
click at [58, 161] on p "More settings" at bounding box center [62, 158] width 34 height 8
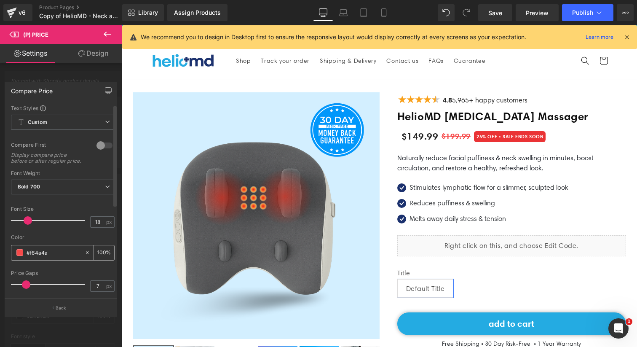
click at [37, 257] on input "#f64a4a" at bounding box center [54, 252] width 54 height 9
click at [21, 256] on span at bounding box center [19, 252] width 7 height 7
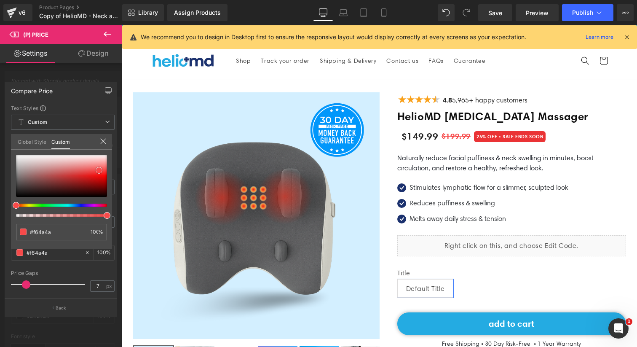
type input "#855a5a"
type input "#766969"
type input "#7b7474"
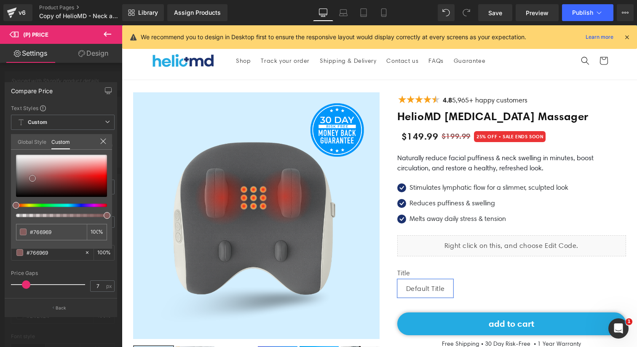
type input "#7b7474"
type input "#807e7e"
type input "#898989"
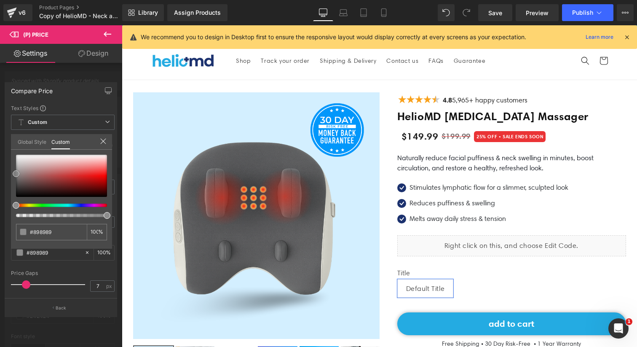
type input "#8e8e8e"
type input "#939393"
type input "#969696"
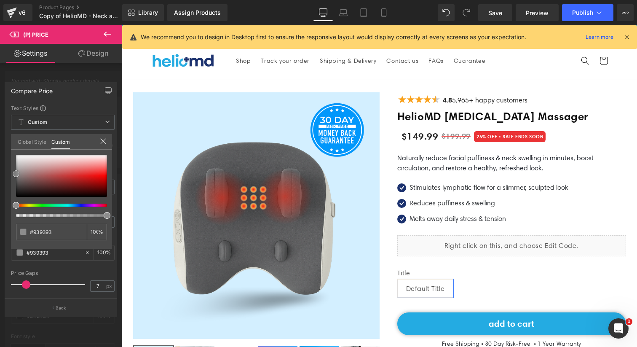
type input "#969696"
type input "#939393"
drag, startPoint x: 32, startPoint y: 178, endPoint x: 14, endPoint y: 172, distance: 19.4
click at [16, 172] on div at bounding box center [61, 176] width 91 height 42
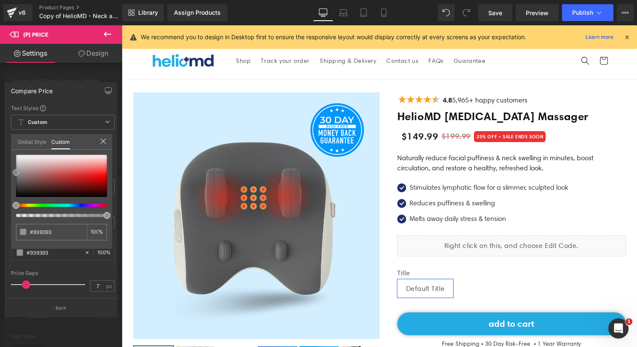
click at [13, 172] on span at bounding box center [16, 172] width 7 height 7
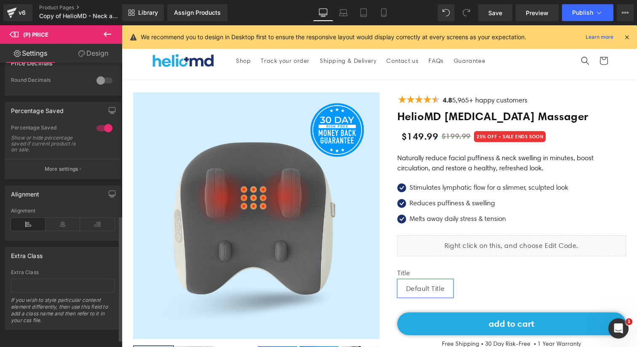
scroll to position [310, 0]
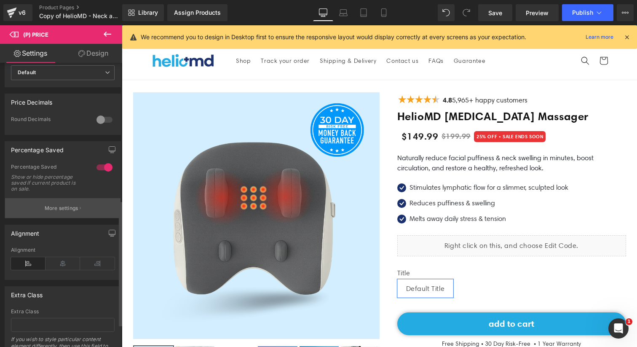
click at [54, 212] on p "More settings" at bounding box center [62, 208] width 34 height 8
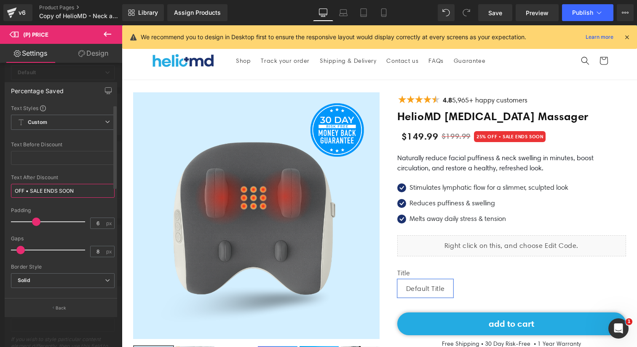
drag, startPoint x: 87, startPoint y: 192, endPoint x: 46, endPoint y: 192, distance: 40.8
click at [46, 192] on input "OFF • SALE ENDS SOON" at bounding box center [63, 191] width 104 height 14
click at [30, 192] on input "OFF • SALE" at bounding box center [63, 191] width 104 height 14
drag, startPoint x: 46, startPoint y: 191, endPoint x: 31, endPoint y: 190, distance: 15.2
click at [31, 190] on input "OFF SALE" at bounding box center [63, 191] width 104 height 14
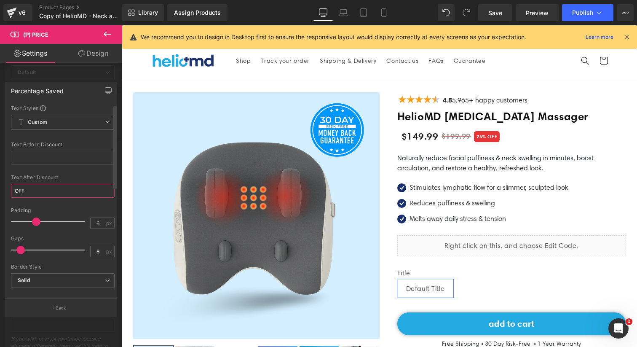
drag, startPoint x: 58, startPoint y: 189, endPoint x: 7, endPoint y: 189, distance: 50.9
click at [7, 189] on div "Text Styles Custom Custom Setup Global Style Custom Setup Global Style Text Bef…" at bounding box center [62, 201] width 115 height 194
click at [83, 193] on input "OFF" at bounding box center [63, 191] width 104 height 14
click at [78, 192] on input "OFF" at bounding box center [63, 191] width 104 height 14
type input "OFF"
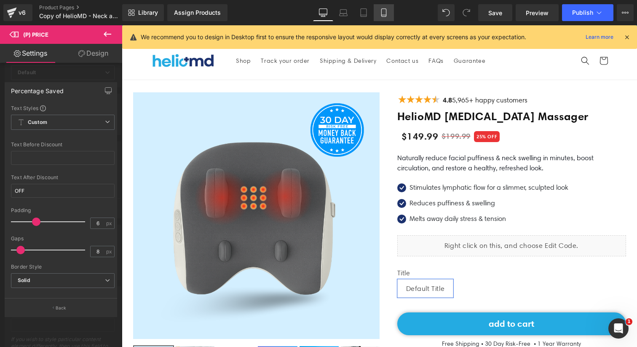
click at [377, 7] on link "Mobile" at bounding box center [383, 12] width 20 height 17
type input "23"
type input "100"
type input "4"
type input "0"
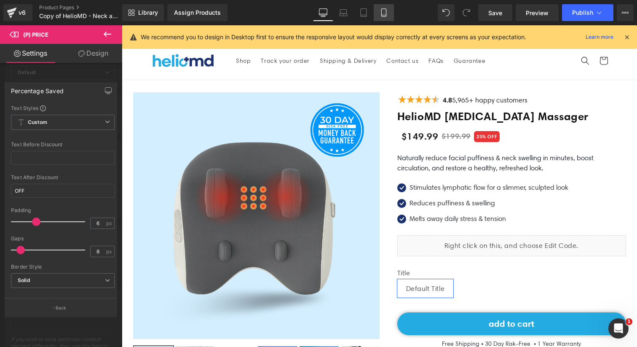
type input "10"
type input "100"
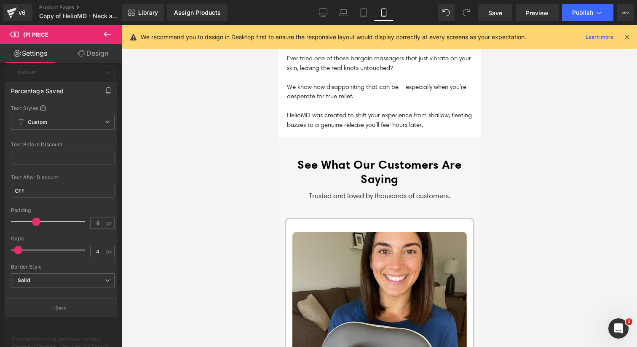
scroll to position [1410, 0]
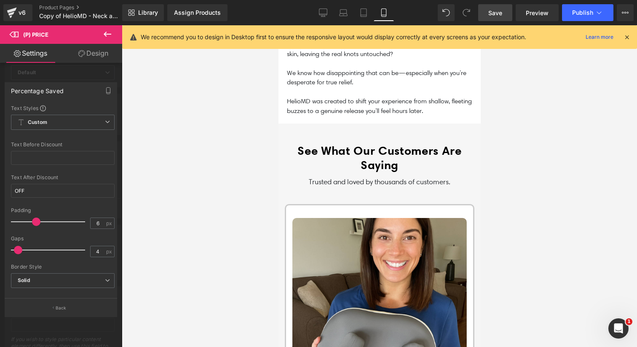
click at [494, 20] on link "Save" at bounding box center [495, 12] width 34 height 17
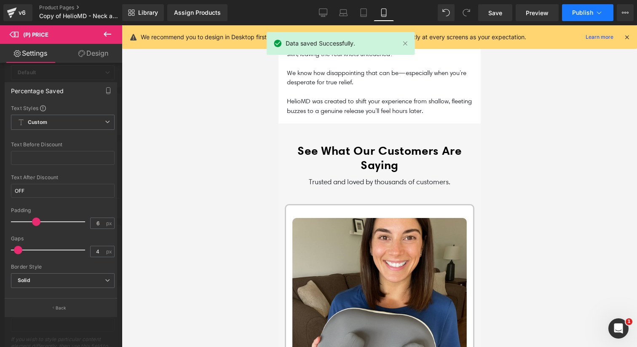
click at [586, 15] on span "Publish" at bounding box center [582, 12] width 21 height 7
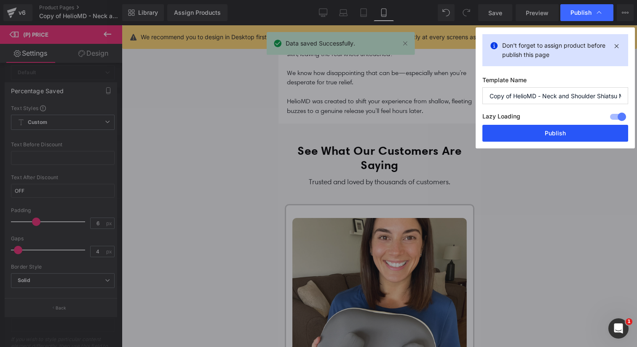
click at [547, 138] on button "Publish" at bounding box center [555, 133] width 146 height 17
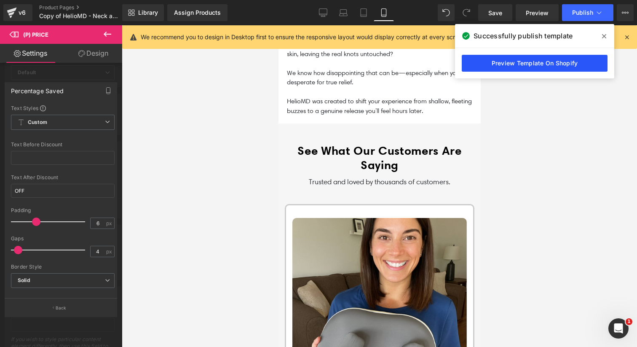
click at [555, 67] on link "Preview Template On Shopify" at bounding box center [534, 63] width 146 height 17
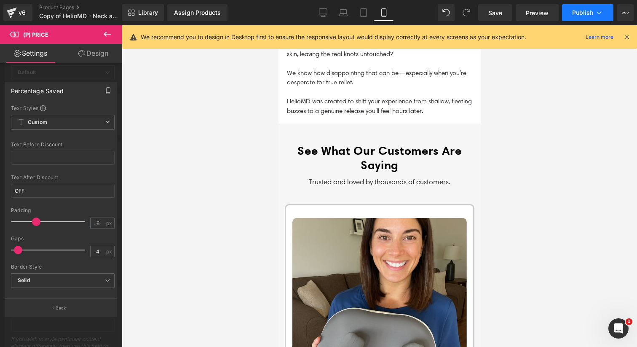
click at [582, 14] on span "Publish" at bounding box center [582, 12] width 21 height 7
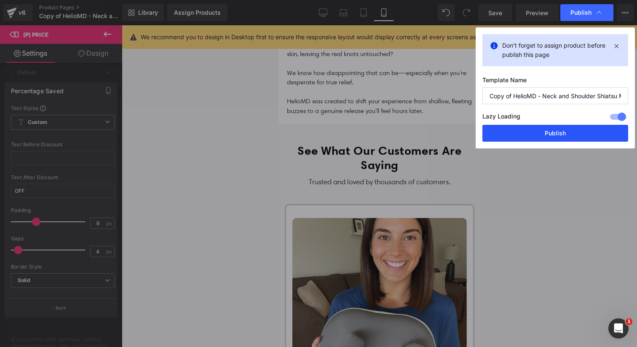
click at [528, 132] on button "Publish" at bounding box center [555, 133] width 146 height 17
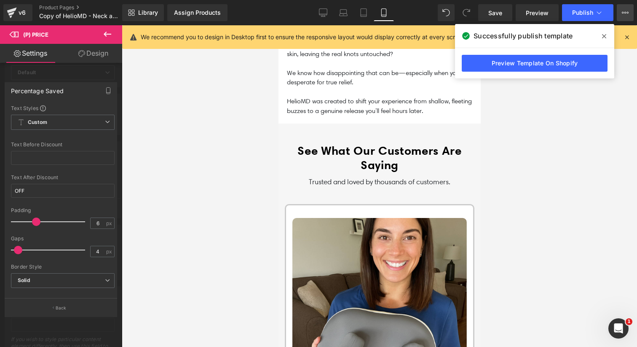
click at [625, 16] on button "View Live Page View with current Template Save Template to Library Schedule Pub…" at bounding box center [624, 12] width 17 height 17
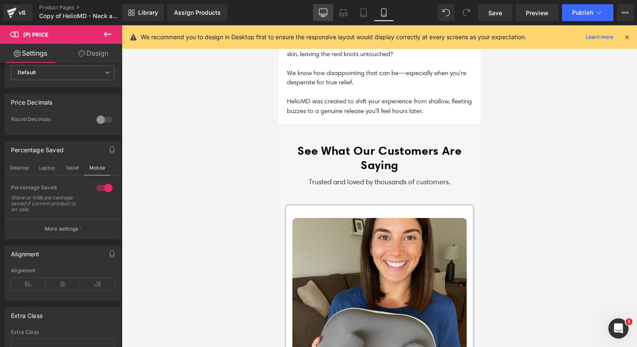
click at [327, 14] on icon at bounding box center [323, 12] width 8 height 6
type input "22"
type input "100"
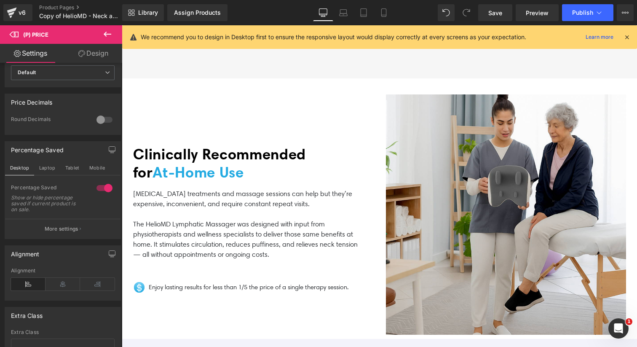
scroll to position [0, 0]
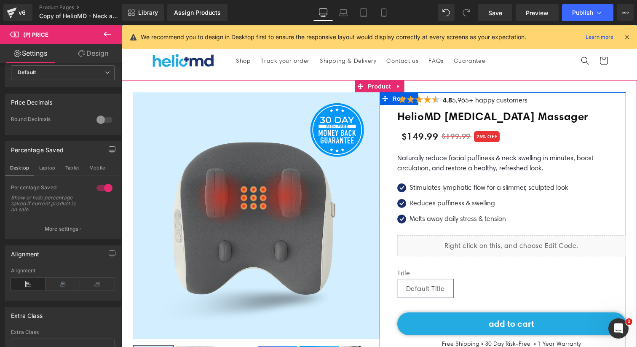
click at [494, 140] on span "25% OFF" at bounding box center [487, 136] width 26 height 11
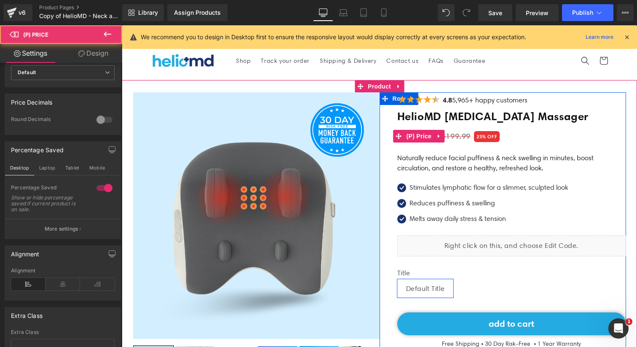
click at [494, 139] on span "25% OFF" at bounding box center [487, 136] width 26 height 11
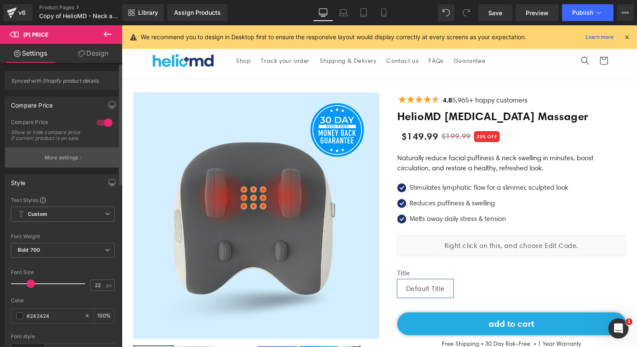
click at [65, 167] on button "More settings" at bounding box center [62, 157] width 115 height 20
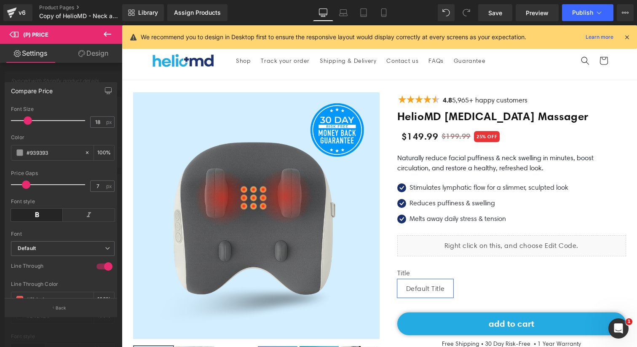
scroll to position [167, 0]
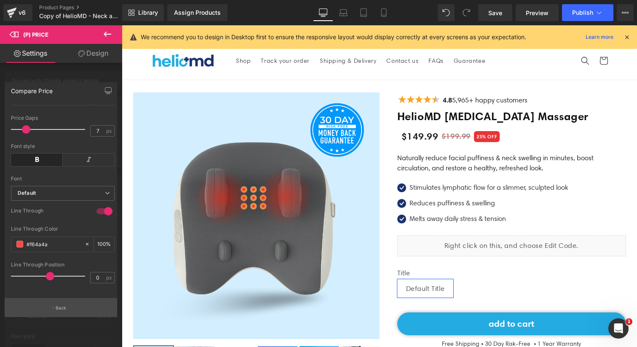
click at [48, 307] on button "Back" at bounding box center [61, 307] width 112 height 19
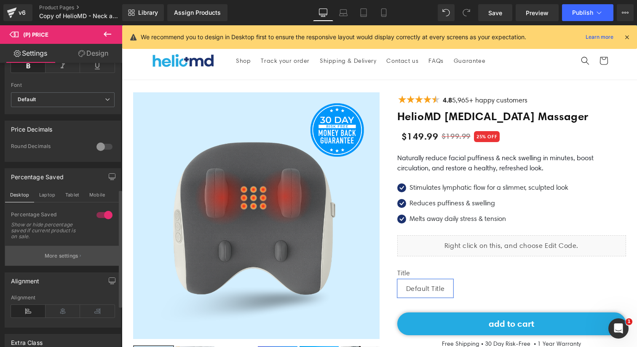
scroll to position [303, 0]
click at [65, 260] on p "More settings" at bounding box center [62, 257] width 34 height 8
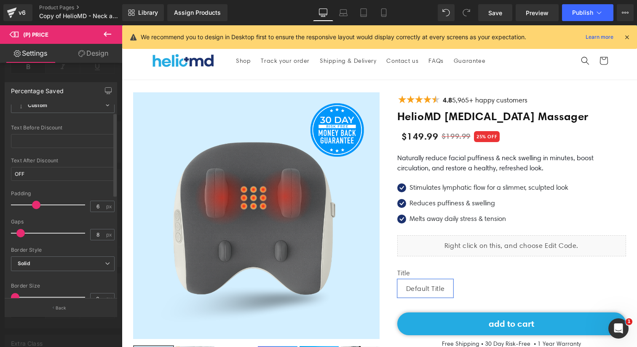
scroll to position [20, 0]
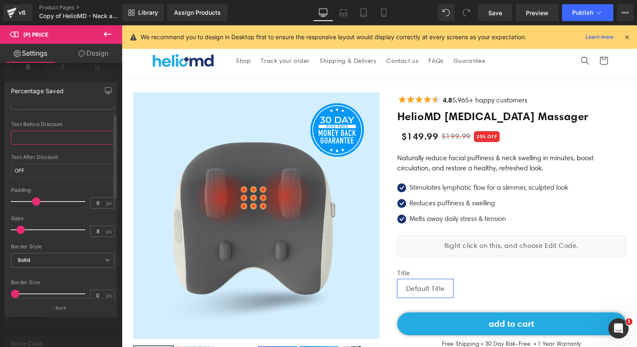
click at [73, 141] on input "text" at bounding box center [63, 138] width 104 height 14
type input "h"
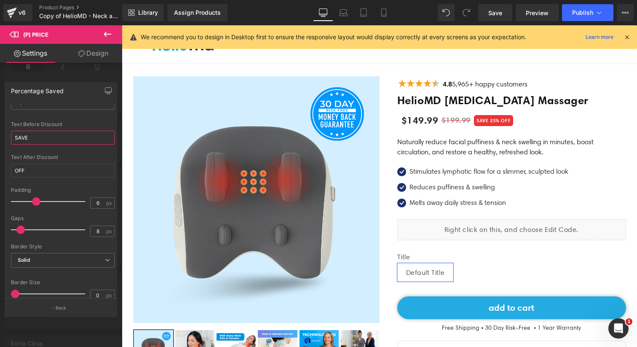
scroll to position [12, 0]
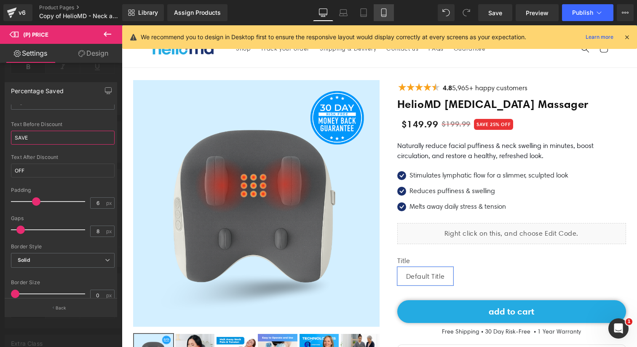
type input "SAVE"
click at [384, 11] on icon at bounding box center [383, 12] width 8 height 8
type input "23"
type input "100"
type input "4"
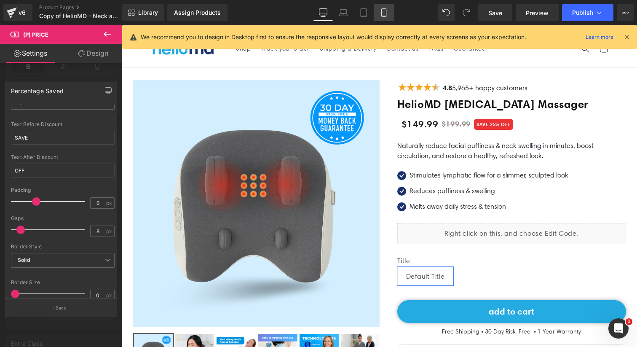
type input "0"
type input "10"
type input "100"
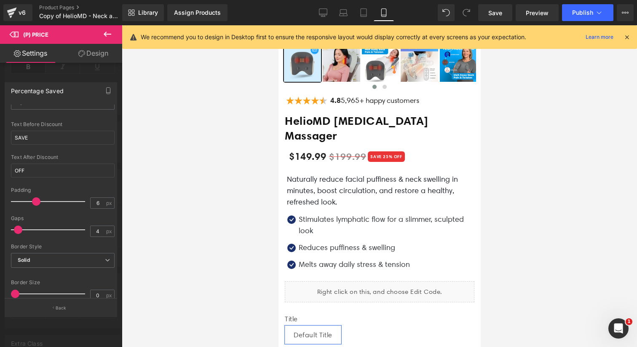
scroll to position [255, 0]
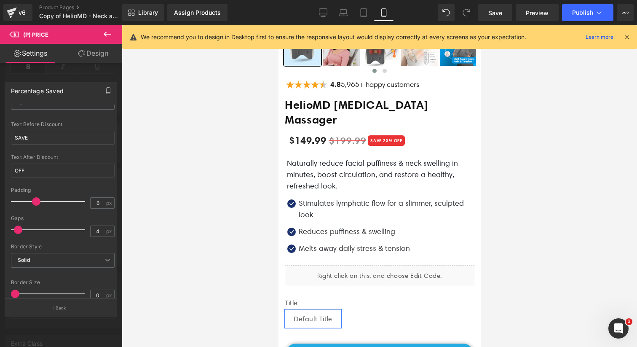
click at [331, 152] on div at bounding box center [379, 185] width 202 height 321
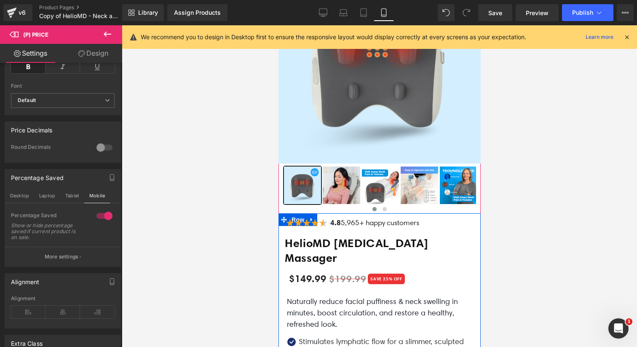
scroll to position [0, 0]
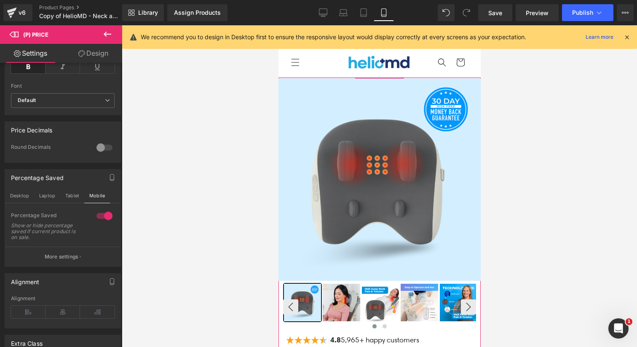
click at [329, 299] on img at bounding box center [340, 301] width 37 height 37
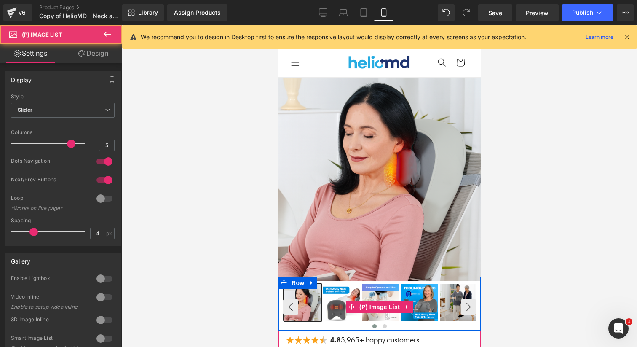
click at [350, 293] on img at bounding box center [341, 301] width 37 height 37
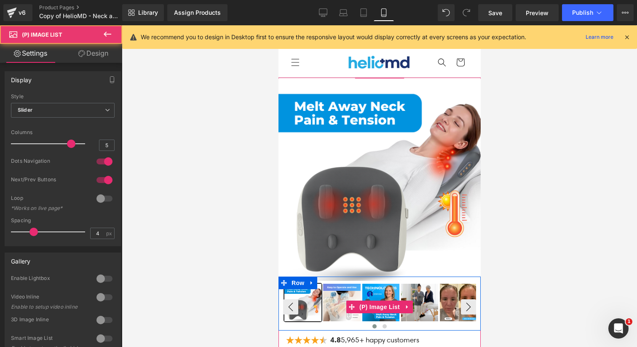
click at [345, 292] on img at bounding box center [341, 301] width 37 height 37
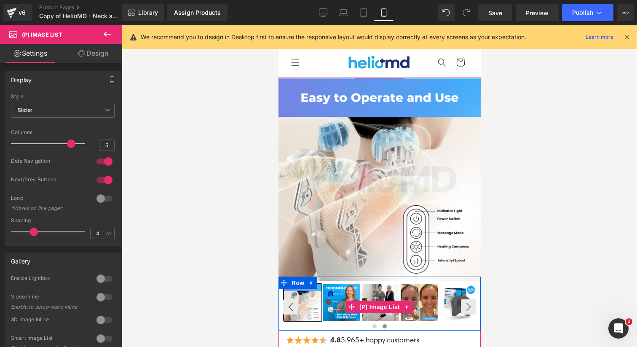
click at [356, 286] on img at bounding box center [341, 301] width 37 height 37
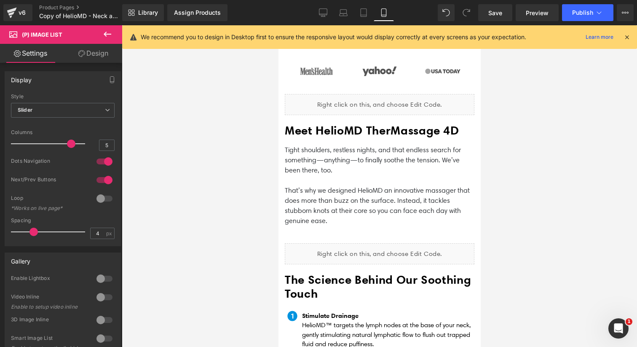
scroll to position [634, 0]
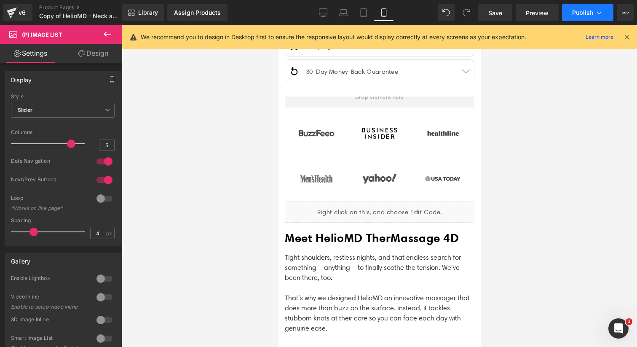
click at [578, 14] on span "Publish" at bounding box center [582, 12] width 21 height 7
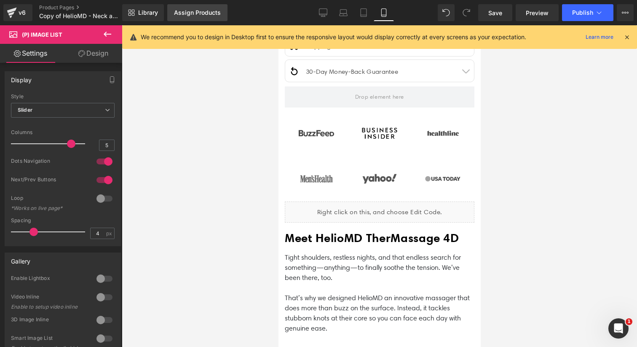
click at [213, 10] on div "Assign Products" at bounding box center [197, 12] width 47 height 7
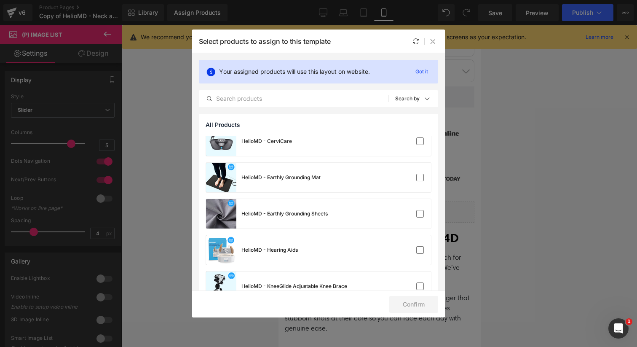
scroll to position [103, 0]
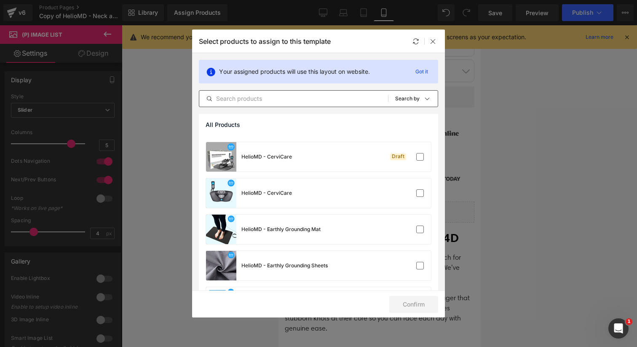
click at [277, 101] on input "text" at bounding box center [293, 98] width 189 height 10
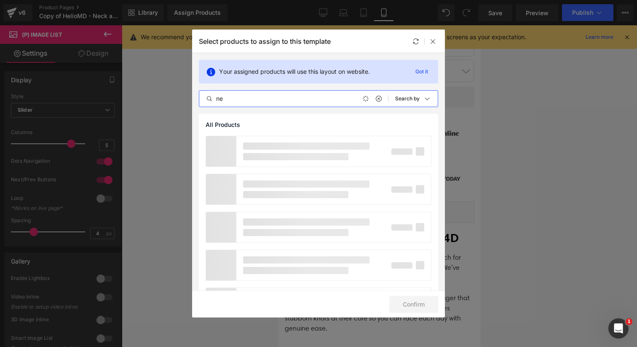
type input "n"
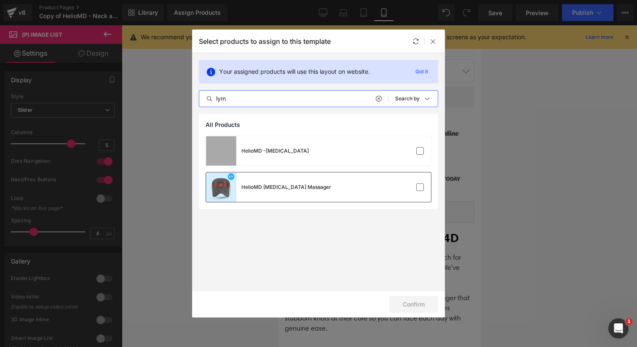
type input "lym"
click at [365, 189] on div "HelioMD [MEDICAL_DATA] Massager" at bounding box center [318, 186] width 225 height 29
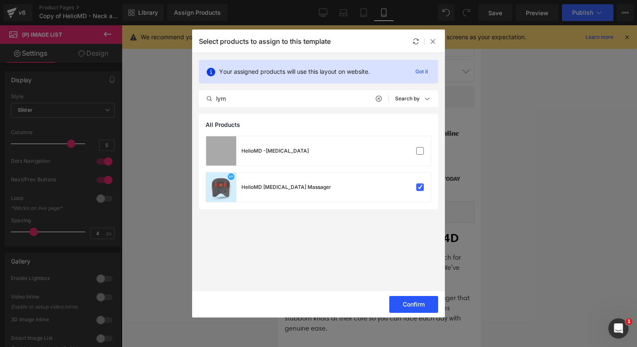
click at [434, 309] on button "Confirm" at bounding box center [413, 304] width 49 height 17
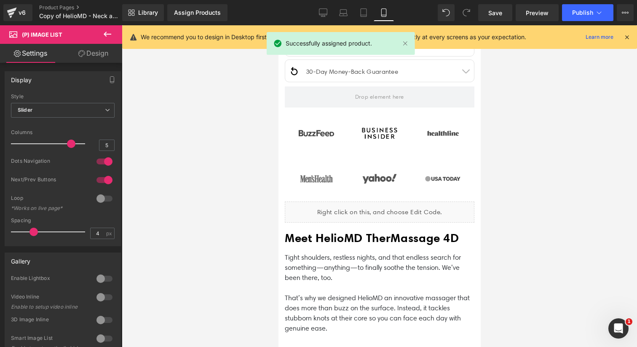
click at [433, 43] on div "We recommend you to design in Desktop first to ensure the responsive layout wou…" at bounding box center [379, 37] width 514 height 24
click at [592, 13] on span "Publish" at bounding box center [582, 12] width 21 height 7
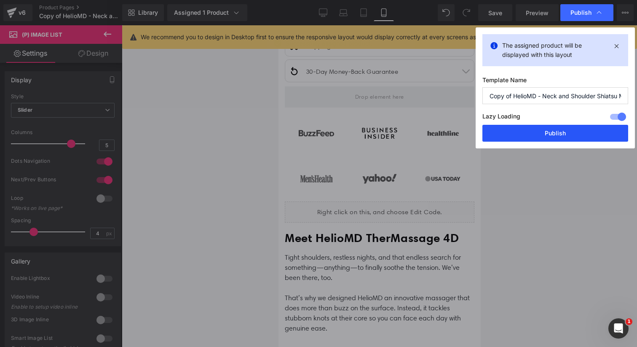
drag, startPoint x: 559, startPoint y: 128, endPoint x: 163, endPoint y: 174, distance: 398.0
click at [559, 128] on button "Publish" at bounding box center [555, 133] width 146 height 17
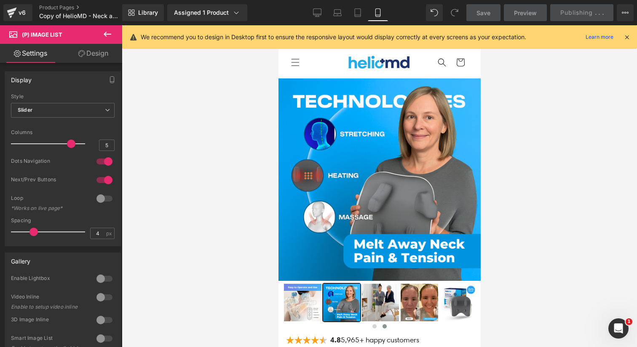
scroll to position [202, 0]
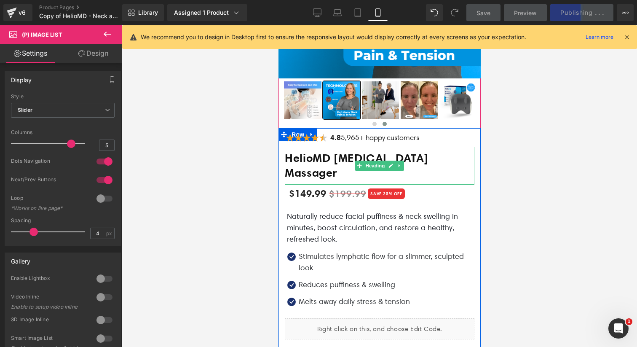
click at [348, 171] on h1 "HelioMD [MEDICAL_DATA] Massager" at bounding box center [378, 165] width 189 height 29
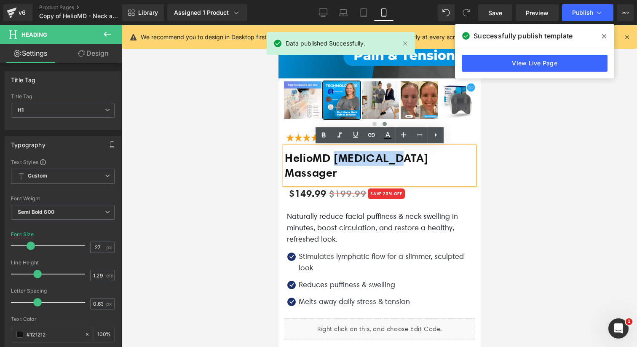
drag, startPoint x: 396, startPoint y: 159, endPoint x: 335, endPoint y: 165, distance: 61.3
click at [335, 165] on h1 "HelioMD [MEDICAL_DATA] Massager" at bounding box center [378, 165] width 189 height 29
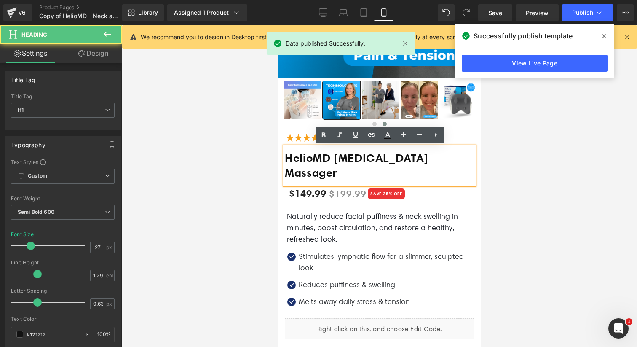
click at [339, 176] on h1 "HelioMD [MEDICAL_DATA] Massager" at bounding box center [378, 165] width 189 height 29
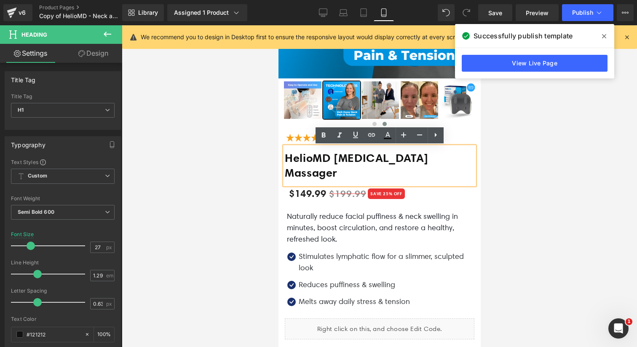
drag, startPoint x: 344, startPoint y: 176, endPoint x: 337, endPoint y: 159, distance: 18.8
click at [337, 159] on h1 "HelioMD [MEDICAL_DATA] Massager" at bounding box center [378, 165] width 189 height 29
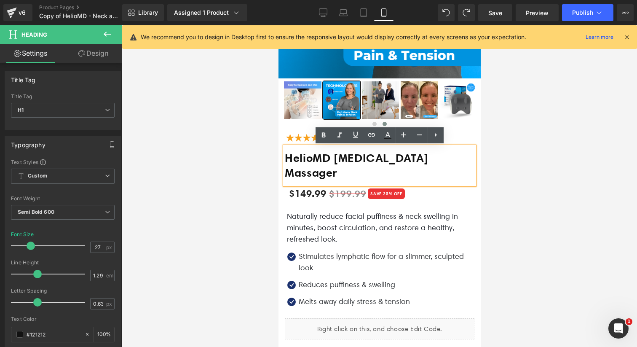
click at [248, 209] on div at bounding box center [379, 185] width 515 height 321
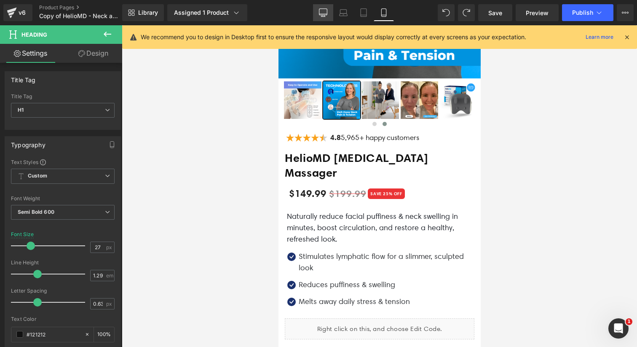
click at [326, 12] on icon at bounding box center [323, 12] width 8 height 8
type input "26"
type input "100"
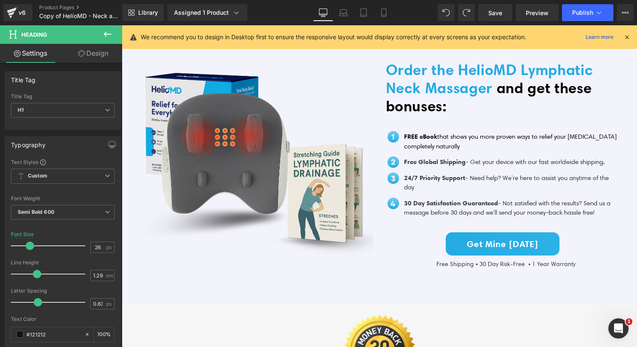
scroll to position [1716, 0]
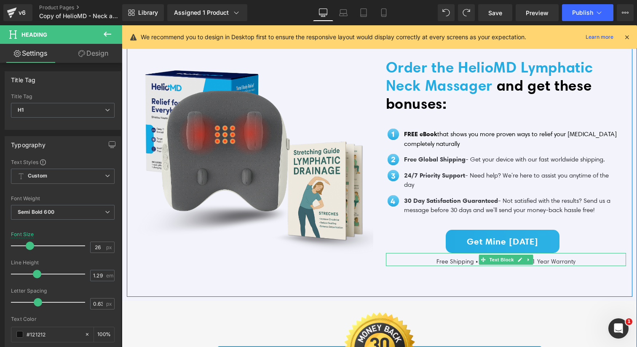
click at [447, 257] on p "Free Shipping • 30 Day Risk-Free • 1 Year Warranty" at bounding box center [506, 261] width 240 height 9
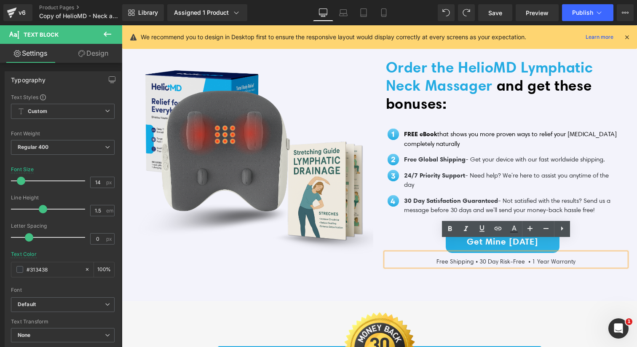
click at [413, 229] on div "Get Mine [DATE]" at bounding box center [502, 240] width 233 height 23
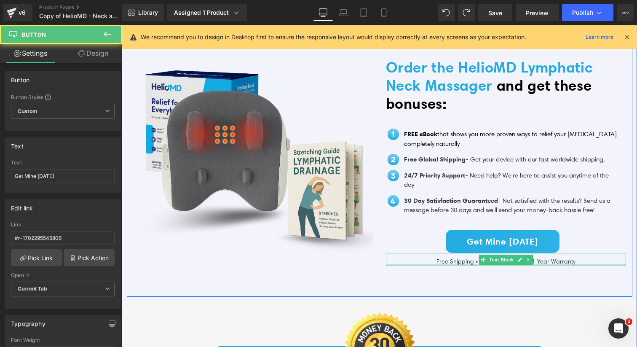
click at [419, 257] on p "Free Shipping • 30 Day Risk-Free • 1 Year Warranty" at bounding box center [506, 261] width 240 height 9
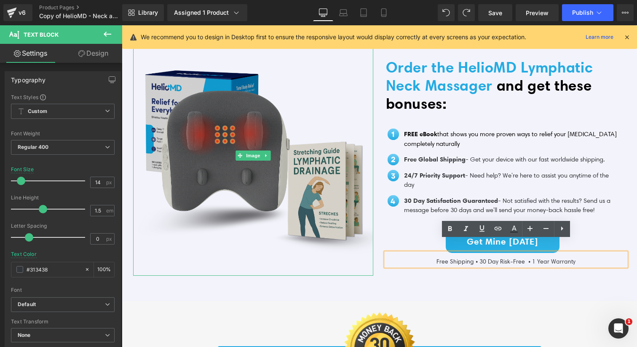
click at [362, 259] on img at bounding box center [253, 155] width 240 height 240
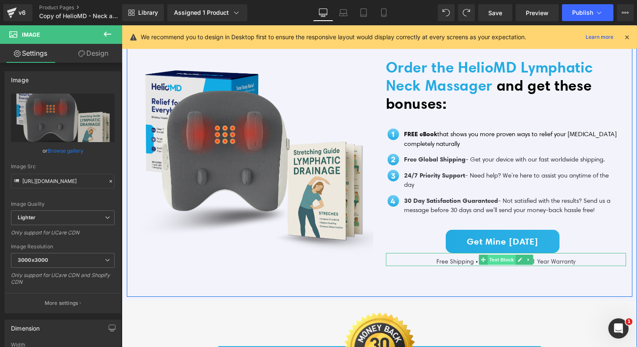
click at [489, 254] on span "Text Block" at bounding box center [501, 259] width 28 height 10
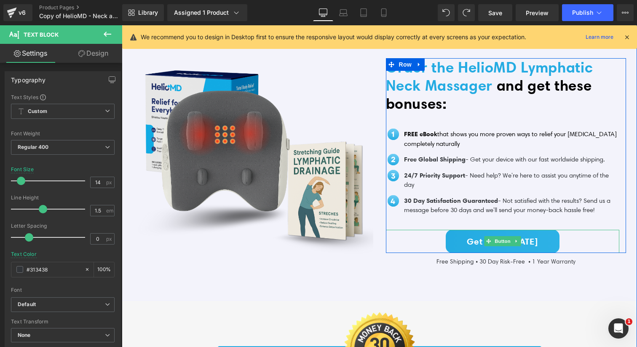
click at [456, 230] on link "Get Mine [DATE]" at bounding box center [502, 240] width 114 height 23
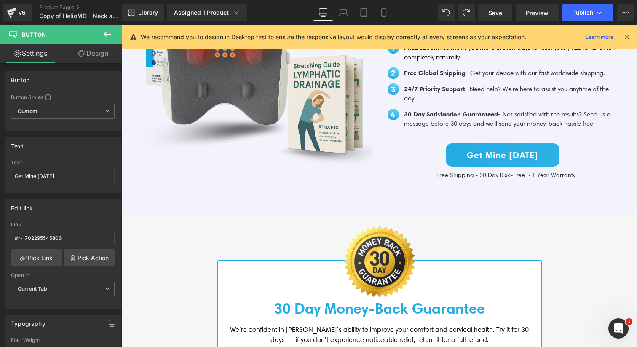
scroll to position [1776, 0]
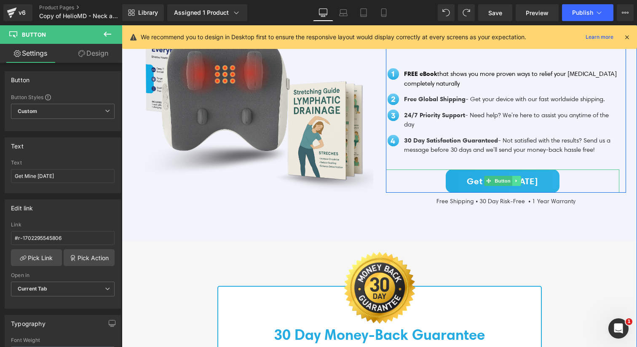
click at [517, 178] on icon at bounding box center [516, 180] width 5 height 5
click at [513, 179] on icon at bounding box center [511, 181] width 5 height 5
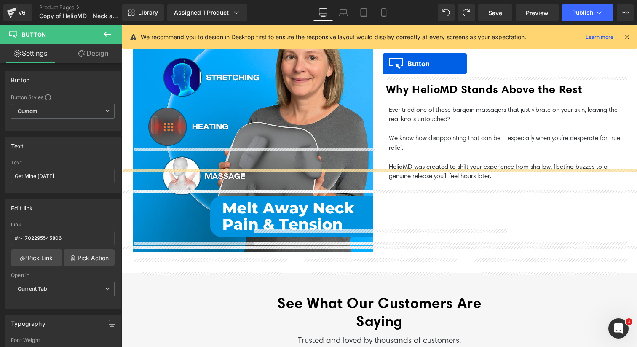
scroll to position [731, 0]
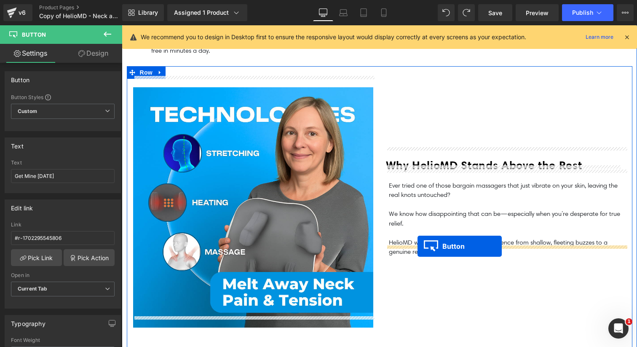
drag, startPoint x: 487, startPoint y: 190, endPoint x: 417, endPoint y: 246, distance: 89.2
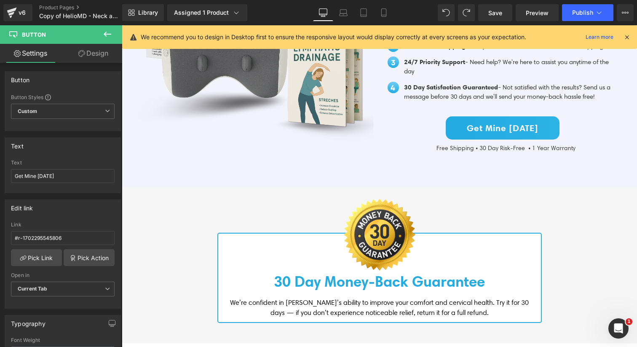
scroll to position [1768, 0]
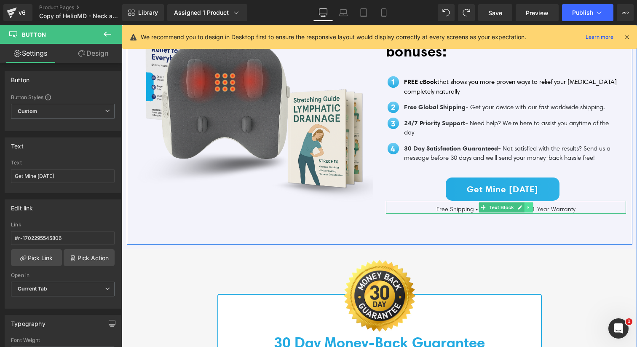
click at [525, 202] on link at bounding box center [528, 207] width 9 height 10
click at [522, 205] on icon at bounding box center [523, 207] width 5 height 5
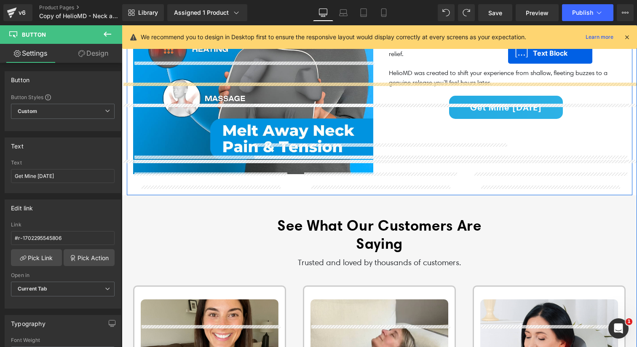
scroll to position [809, 0]
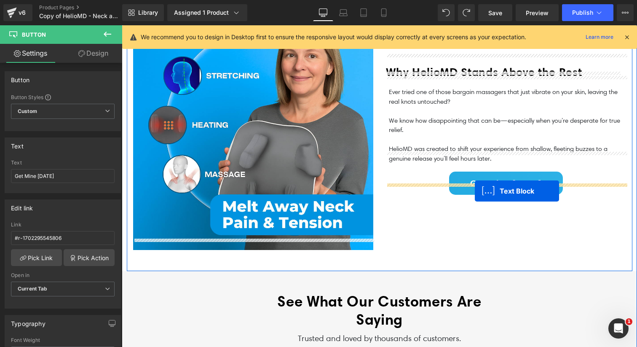
drag, startPoint x: 482, startPoint y: 203, endPoint x: 474, endPoint y: 191, distance: 14.2
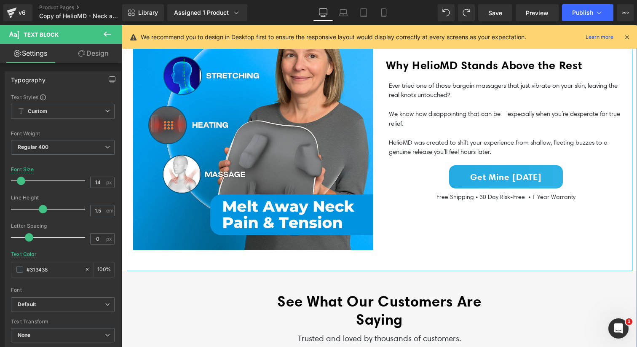
click at [409, 166] on div "Get Mine [DATE]" at bounding box center [506, 176] width 240 height 23
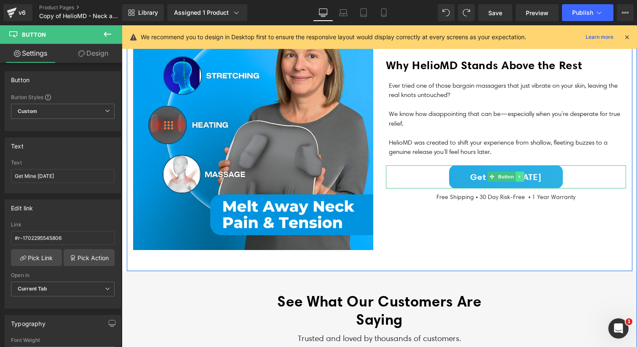
click at [516, 171] on link at bounding box center [519, 176] width 9 height 10
click at [474, 165] on div "Get Mine [DATE] Button" at bounding box center [506, 176] width 240 height 23
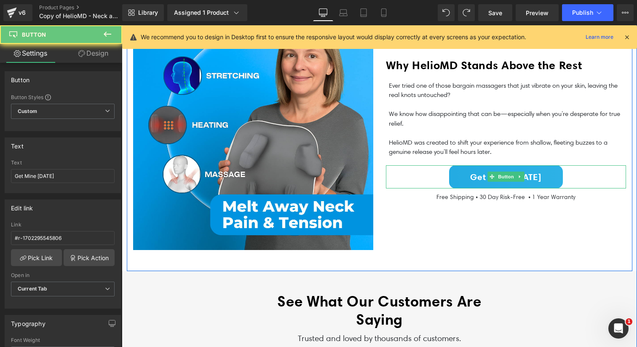
click at [472, 165] on link "Get Mine [DATE]" at bounding box center [506, 176] width 114 height 23
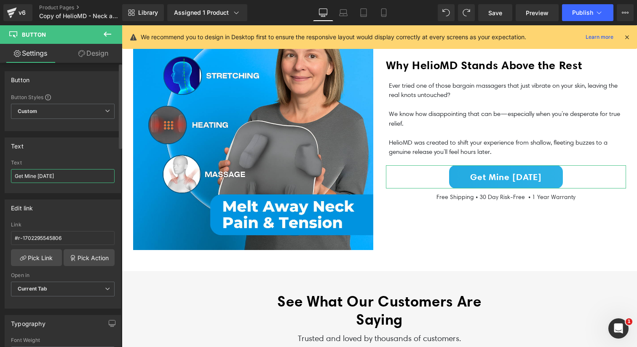
drag, startPoint x: 23, startPoint y: 177, endPoint x: 5, endPoint y: 177, distance: 18.5
click at [5, 177] on div "Get Mine [DATE] Text Get Mine [DATE]" at bounding box center [62, 176] width 115 height 33
type input "Try Mine [DATE]"
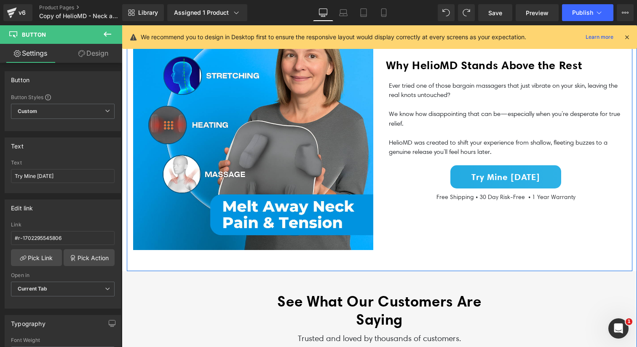
click at [424, 221] on div "Why HelioMD Stands Above the Rest Heading Row Ever tried one of those bargain m…" at bounding box center [505, 130] width 253 height 240
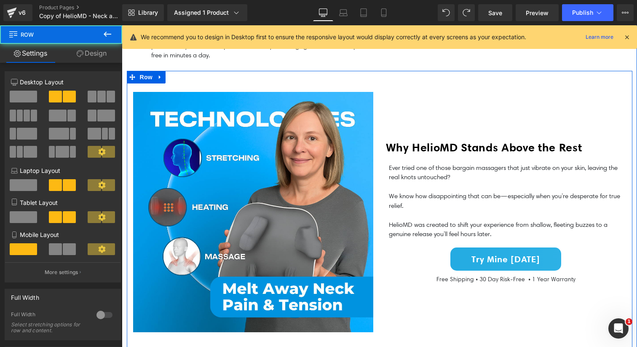
scroll to position [726, 0]
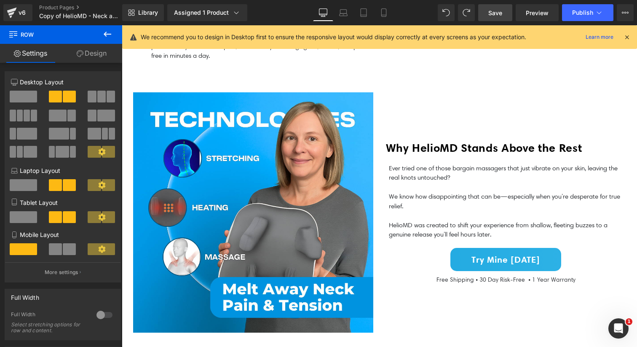
click at [496, 16] on span "Save" at bounding box center [495, 12] width 14 height 9
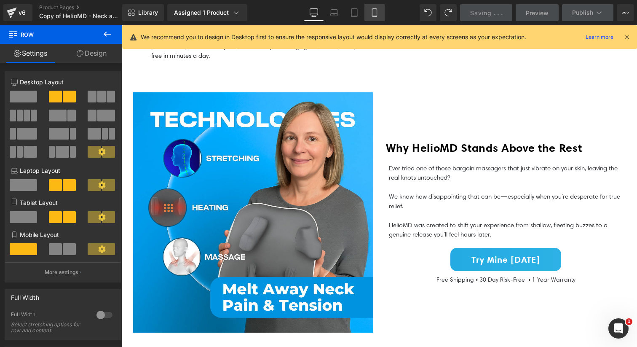
click at [373, 15] on icon at bounding box center [374, 13] width 5 height 8
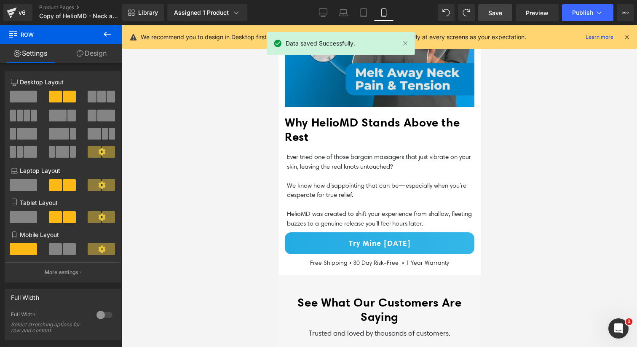
scroll to position [1279, 0]
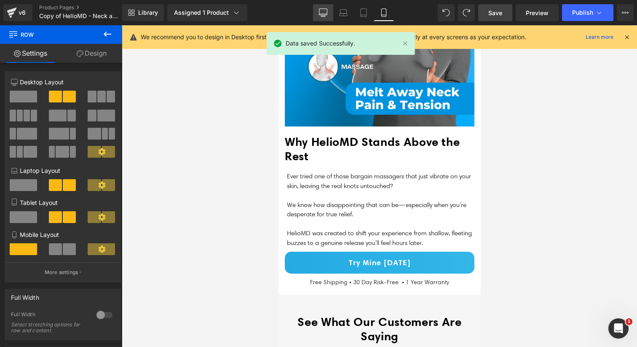
click at [325, 9] on icon at bounding box center [323, 12] width 8 height 8
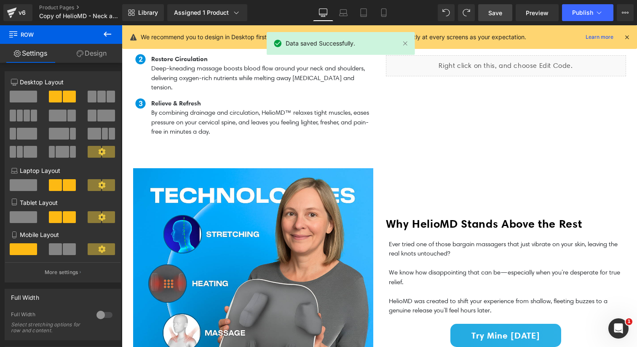
scroll to position [653, 0]
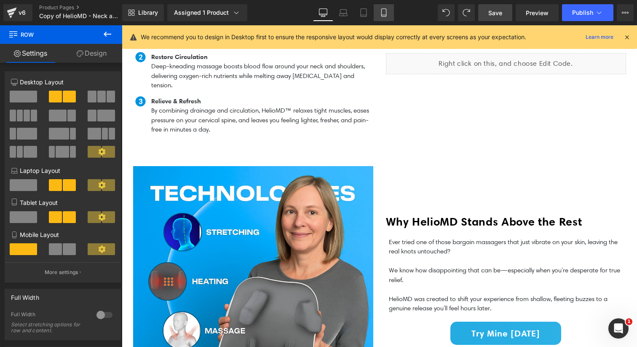
click at [381, 13] on icon at bounding box center [383, 12] width 8 height 8
type input "100"
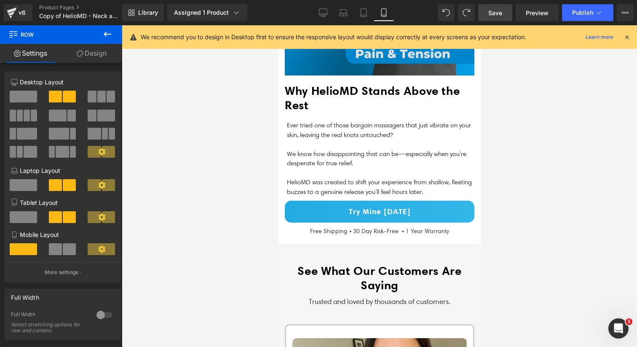
scroll to position [1336, 0]
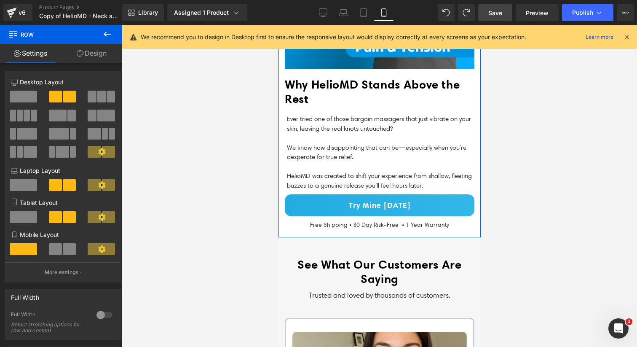
click at [101, 53] on link "Design" at bounding box center [91, 53] width 61 height 19
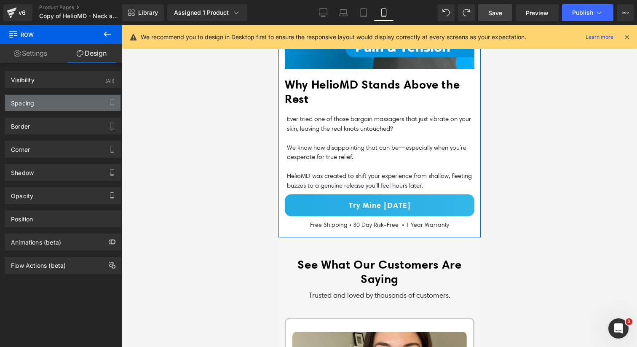
click at [65, 104] on div "Spacing" at bounding box center [62, 103] width 115 height 16
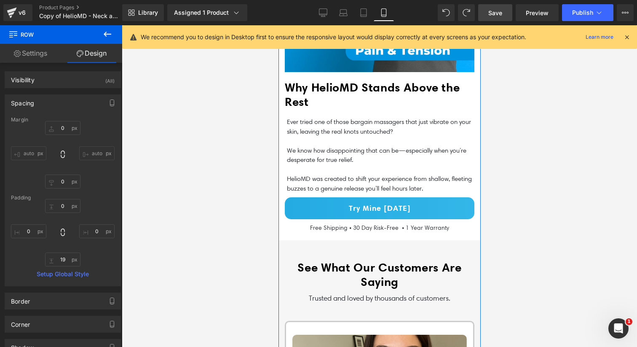
scroll to position [1328, 0]
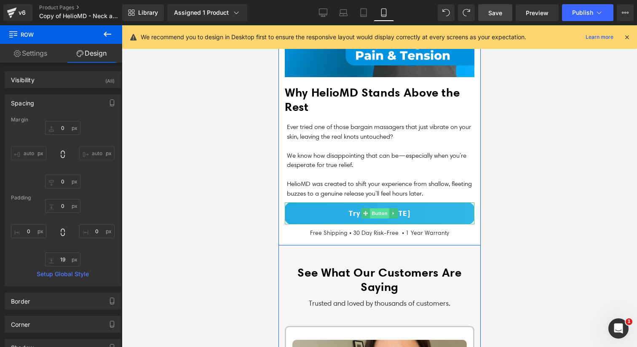
click at [371, 215] on span "Button" at bounding box center [378, 213] width 19 height 10
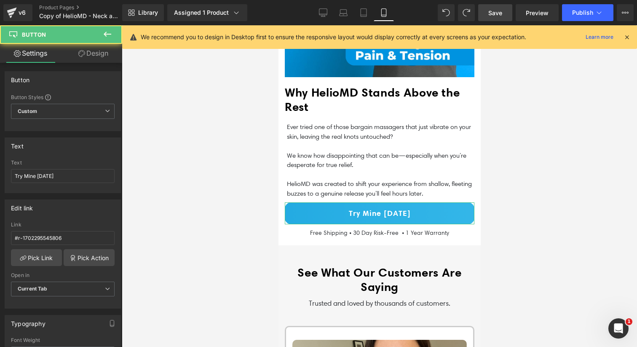
click at [98, 57] on link "Design" at bounding box center [93, 53] width 61 height 19
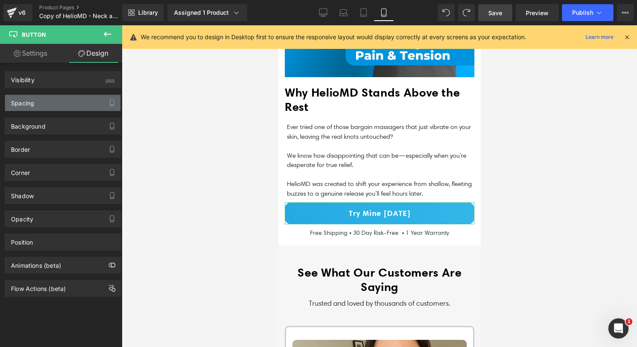
click at [55, 99] on div "Spacing" at bounding box center [62, 103] width 115 height 16
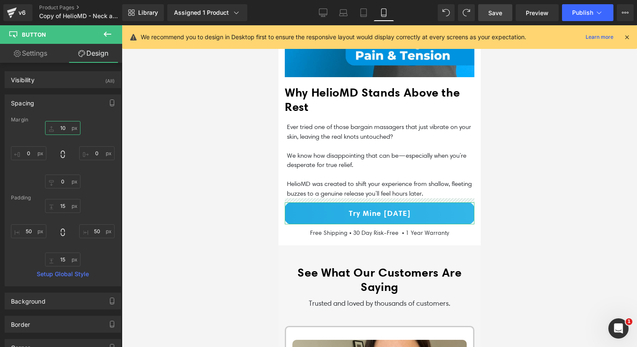
click at [60, 129] on input "10" at bounding box center [62, 128] width 35 height 14
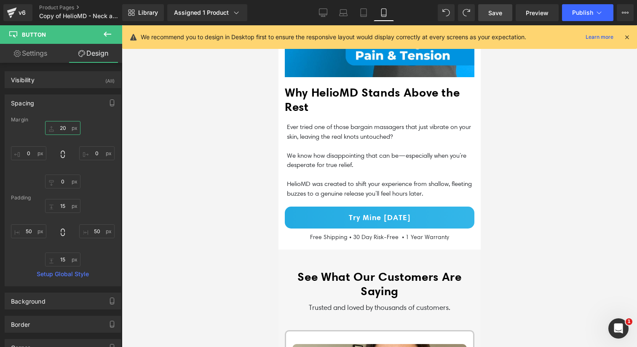
type input "20"
click at [167, 150] on div at bounding box center [379, 185] width 515 height 321
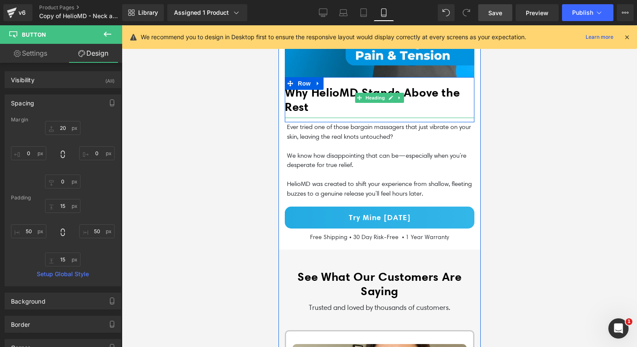
click at [307, 107] on b "Why HelioMD Stands Above the Rest" at bounding box center [371, 99] width 175 height 29
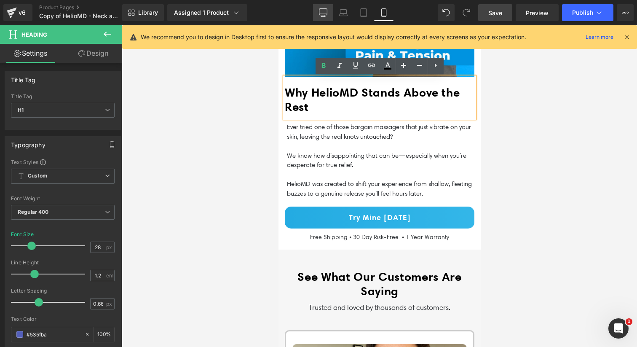
click at [325, 20] on link "Desktop" at bounding box center [323, 12] width 20 height 17
type input "27"
type input "100"
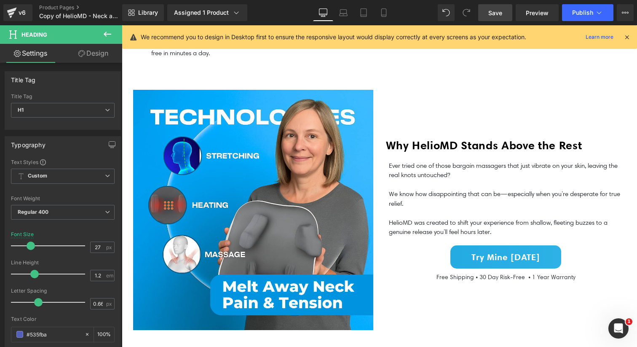
scroll to position [730, 0]
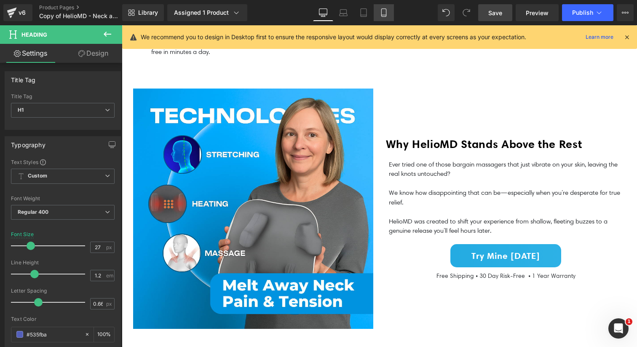
drag, startPoint x: 386, startPoint y: 14, endPoint x: 77, endPoint y: 64, distance: 313.1
click at [386, 14] on icon at bounding box center [383, 13] width 5 height 8
type input "28"
type input "100"
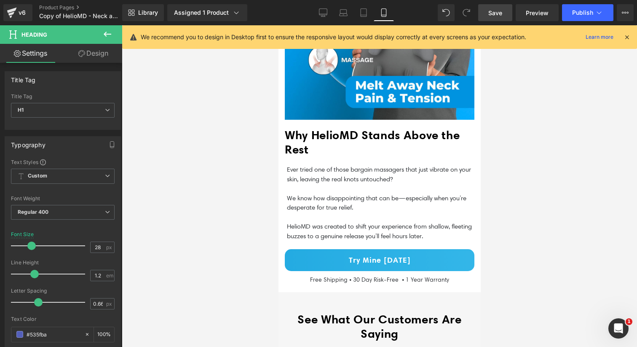
scroll to position [1316, 0]
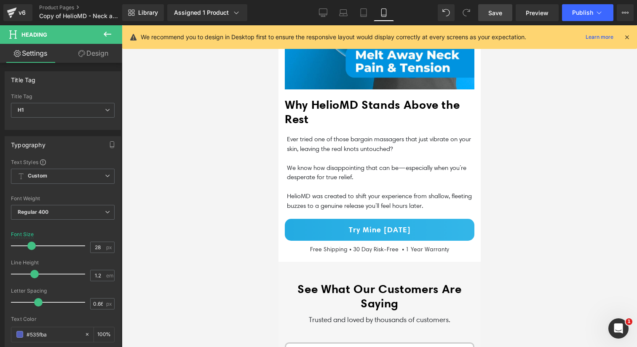
click at [502, 12] on span "Save" at bounding box center [495, 12] width 14 height 9
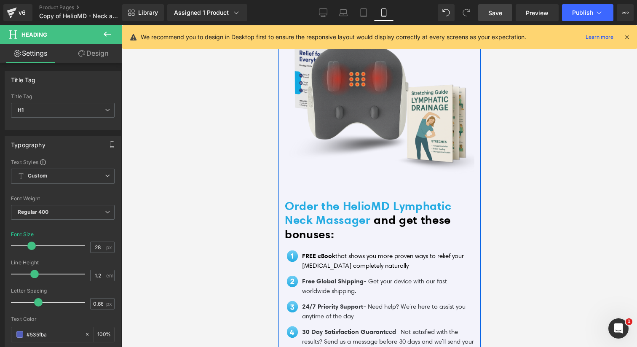
scroll to position [2371, 0]
click at [501, 15] on span "Save" at bounding box center [495, 12] width 14 height 9
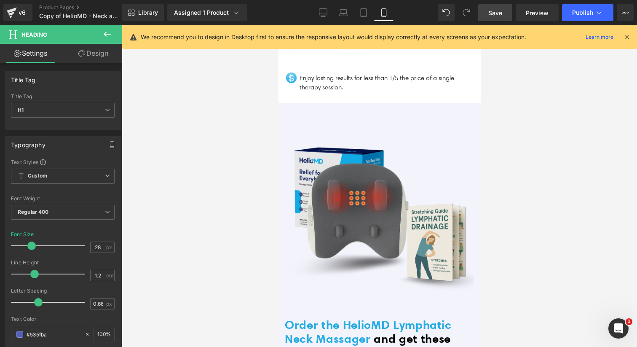
scroll to position [2253, 0]
click at [324, 12] on icon at bounding box center [323, 12] width 8 height 8
type input "27"
type input "100"
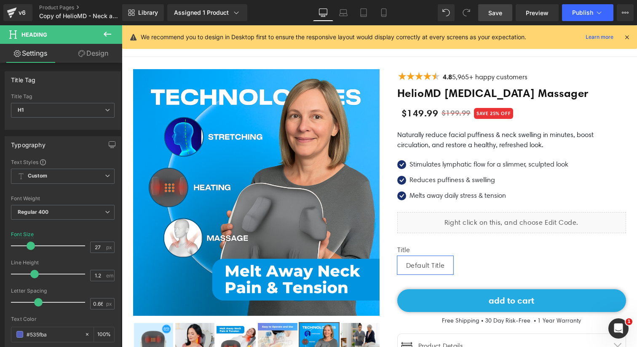
scroll to position [20, 0]
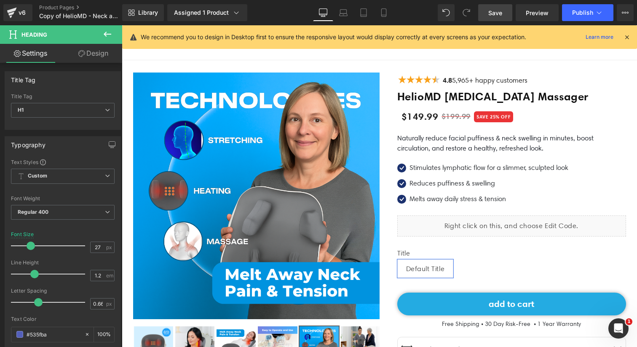
click at [460, 117] on span "$199.99" at bounding box center [455, 115] width 29 height 13
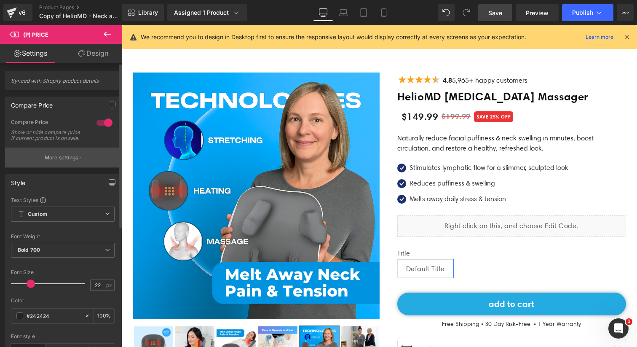
click at [65, 161] on p "More settings" at bounding box center [62, 158] width 34 height 8
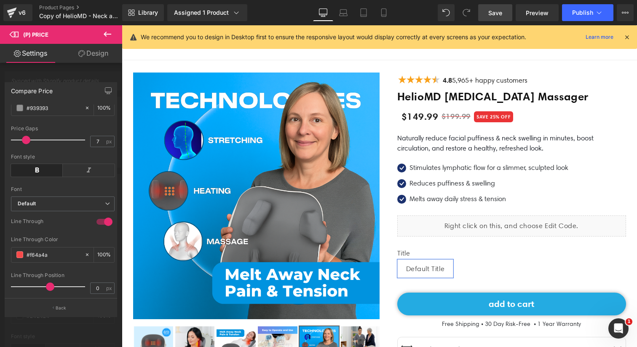
scroll to position [133, 0]
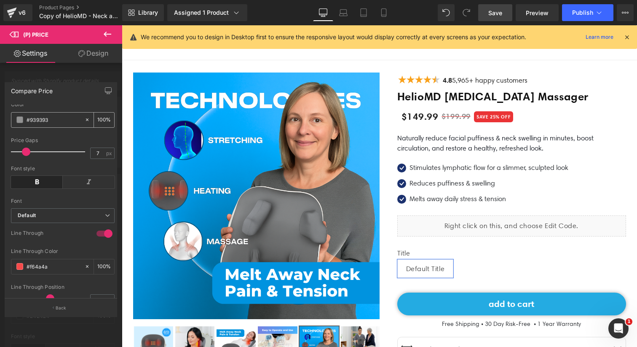
click at [58, 124] on input "#939393" at bounding box center [54, 119] width 54 height 9
click at [47, 266] on div "#f64a4a" at bounding box center [47, 266] width 73 height 15
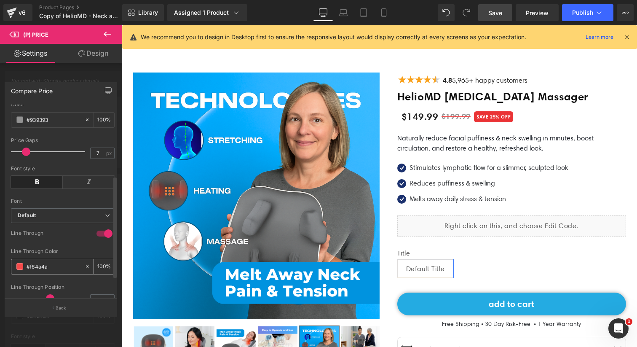
click at [47, 267] on div "#f64a4a" at bounding box center [47, 266] width 73 height 15
click at [51, 271] on input "#f64a4a" at bounding box center [54, 265] width 54 height 9
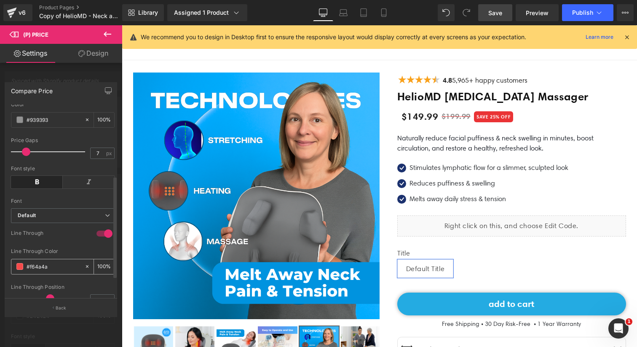
click at [51, 271] on input "#f64a4a" at bounding box center [54, 265] width 54 height 9
paste input "939393"
type input "#939393"
click at [70, 254] on div "Line Through Color" at bounding box center [63, 251] width 104 height 6
click at [501, 16] on span "Save" at bounding box center [495, 12] width 14 height 9
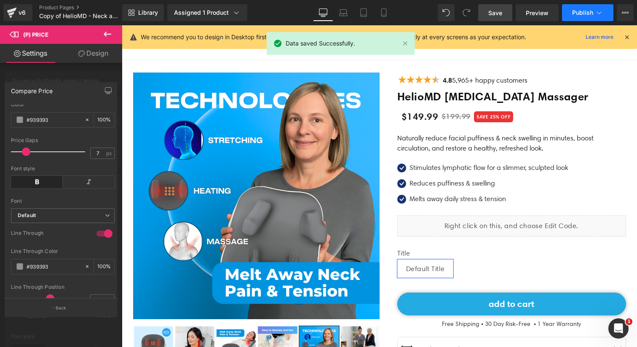
click at [583, 15] on span "Publish" at bounding box center [582, 12] width 21 height 7
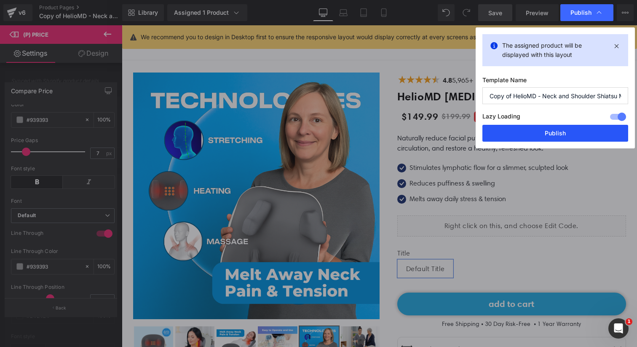
click at [543, 131] on button "Publish" at bounding box center [555, 133] width 146 height 17
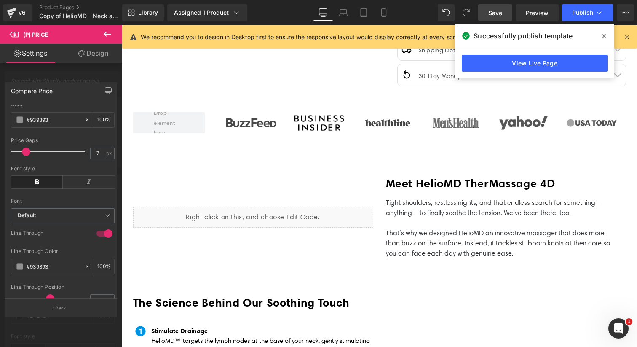
scroll to position [0, 0]
